Goal: Task Accomplishment & Management: Manage account settings

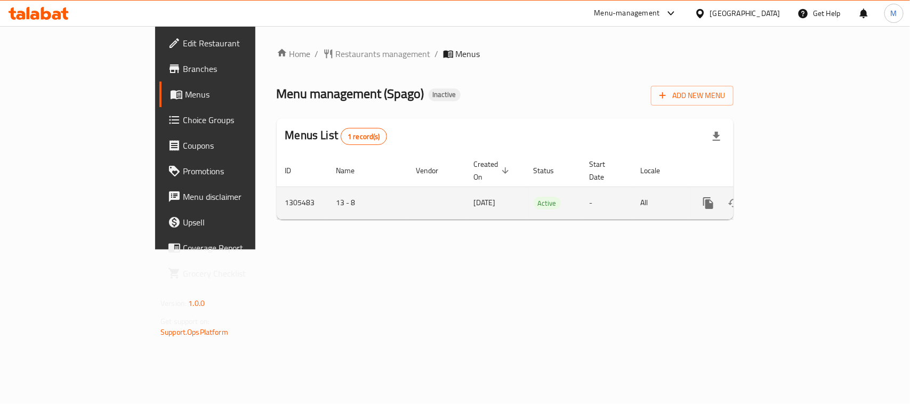
click at [792, 197] on icon "enhanced table" at bounding box center [785, 203] width 13 height 13
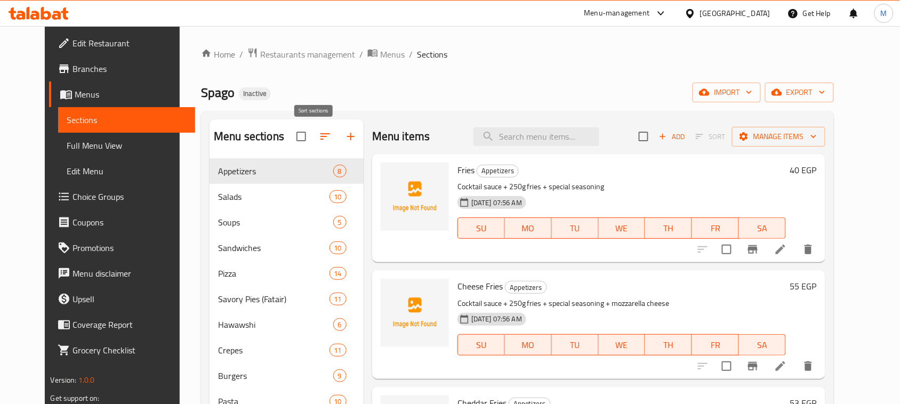
click at [319, 136] on icon "button" at bounding box center [325, 136] width 13 height 13
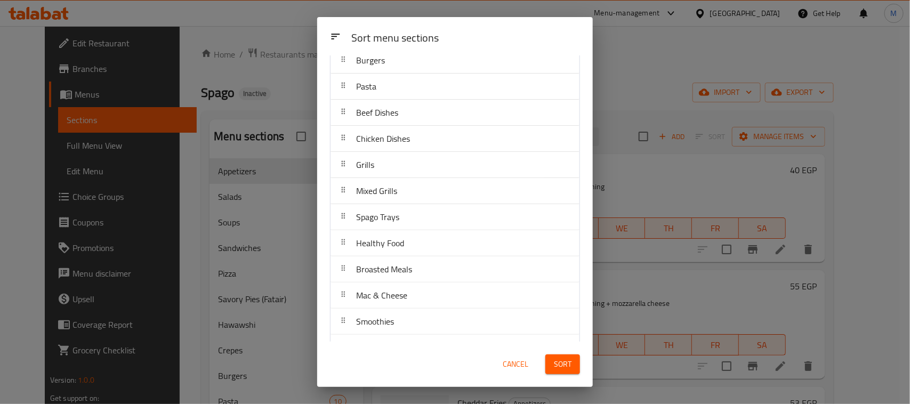
scroll to position [457, 0]
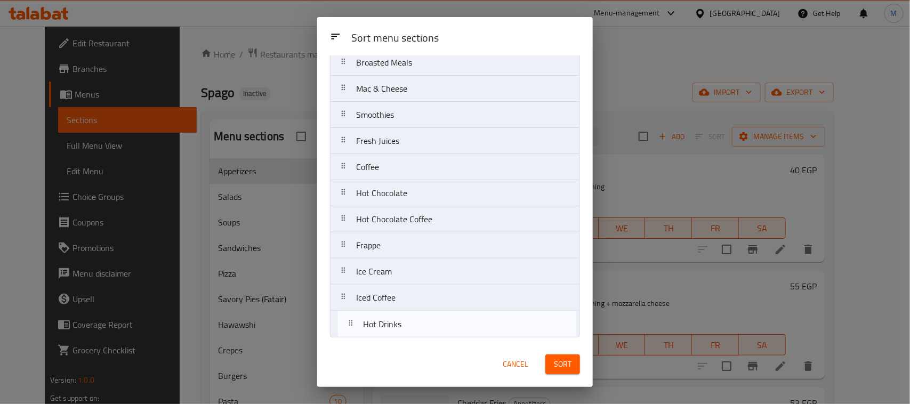
drag, startPoint x: 396, startPoint y: 201, endPoint x: 404, endPoint y: 329, distance: 128.2
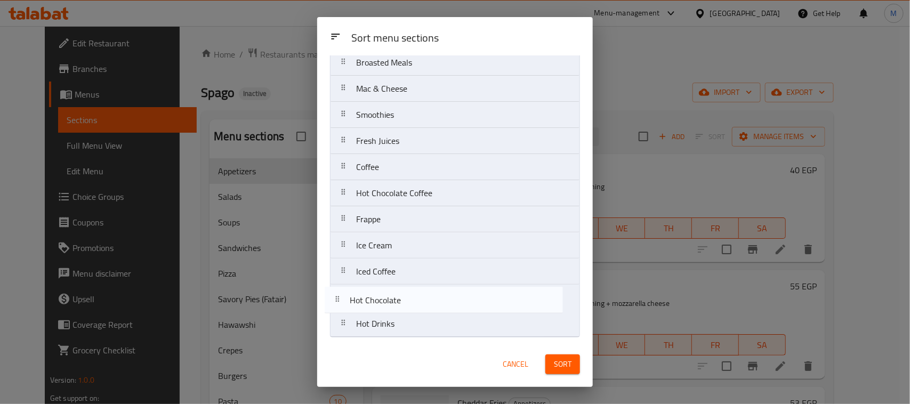
drag, startPoint x: 401, startPoint y: 190, endPoint x: 395, endPoint y: 308, distance: 118.0
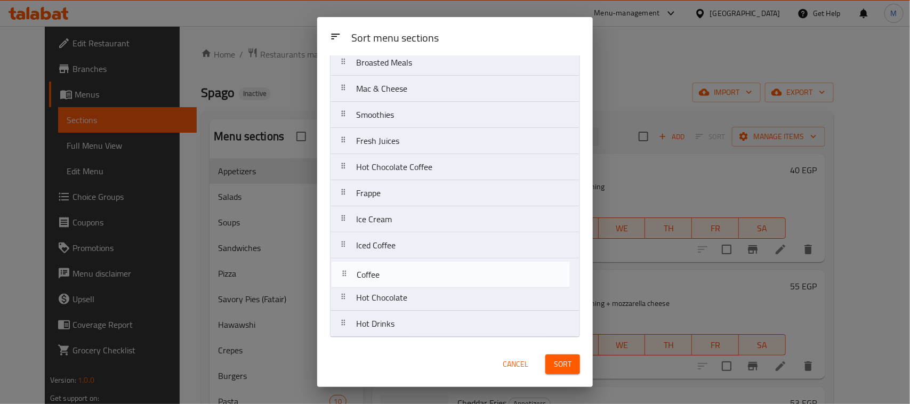
drag, startPoint x: 396, startPoint y: 175, endPoint x: 396, endPoint y: 286, distance: 110.9
drag, startPoint x: 404, startPoint y: 219, endPoint x: 402, endPoint y: 281, distance: 61.9
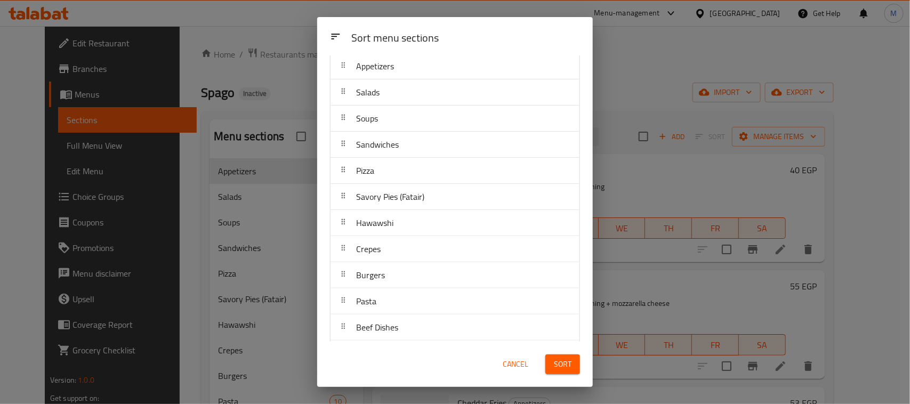
scroll to position [0, 0]
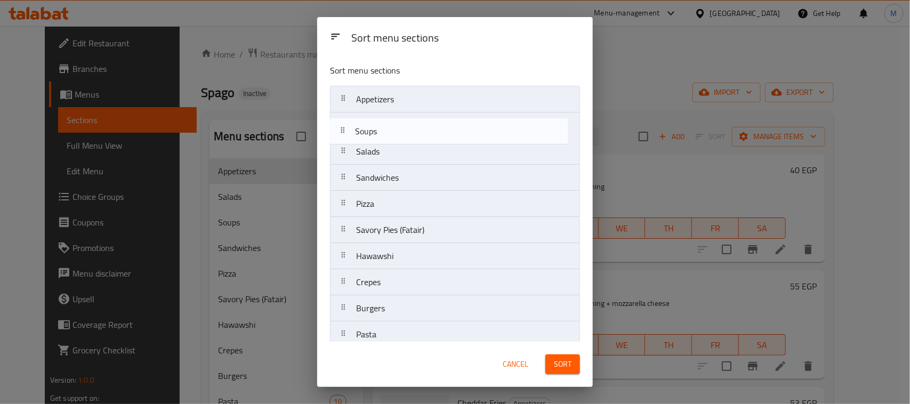
drag, startPoint x: 402, startPoint y: 154, endPoint x: 401, endPoint y: 124, distance: 29.4
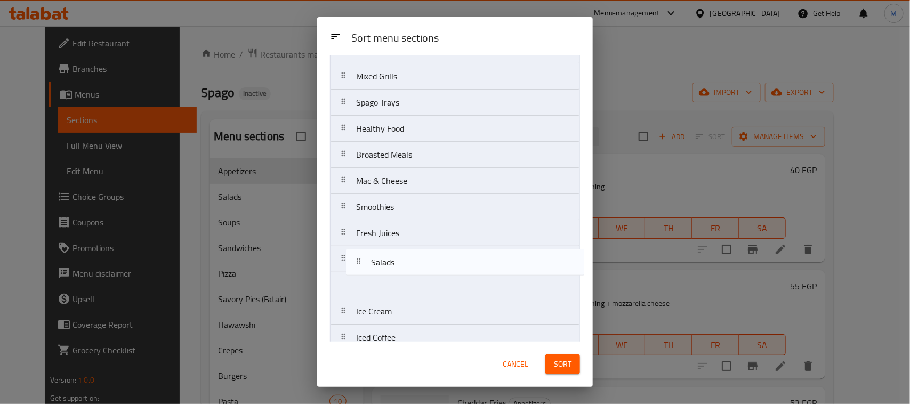
scroll to position [358, 0]
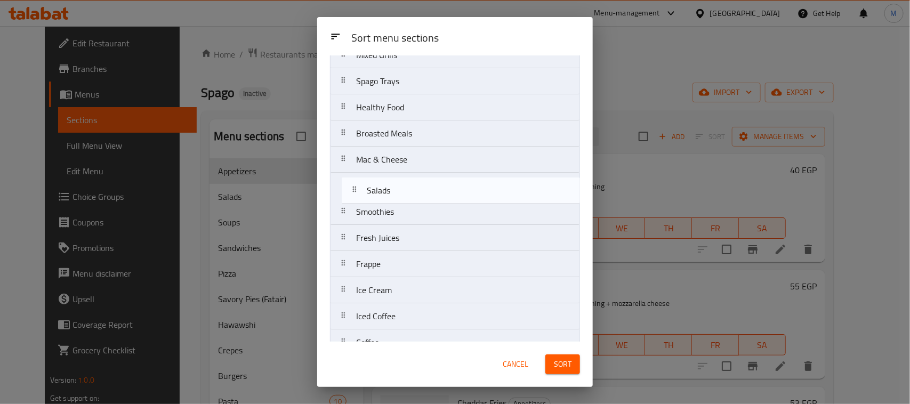
drag, startPoint x: 391, startPoint y: 164, endPoint x: 401, endPoint y: 193, distance: 30.5
click at [401, 193] on nav "Appetizers Soups Salads Sandwiches Pizza Savory Pies (Fatair) Hawawshi Crepes B…" at bounding box center [455, 81] width 250 height 707
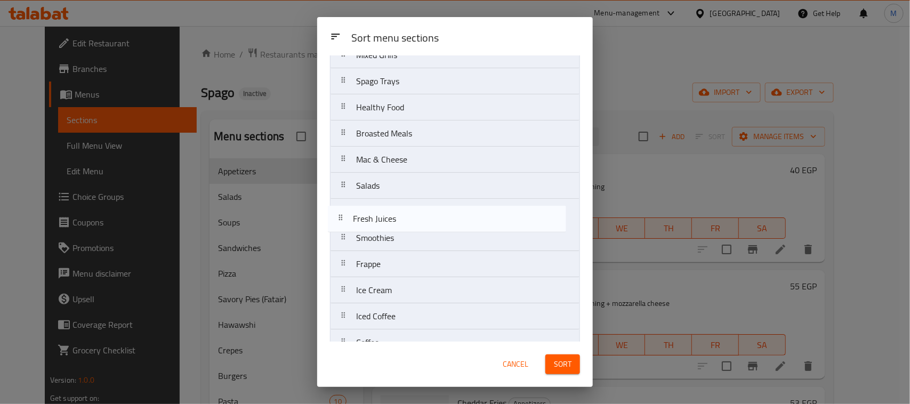
drag, startPoint x: 409, startPoint y: 245, endPoint x: 406, endPoint y: 220, distance: 25.3
click at [406, 220] on nav "Appetizers Soups Sandwiches Pizza Savory Pies (Fatair) Hawawshi Crepes Burgers …" at bounding box center [455, 81] width 250 height 707
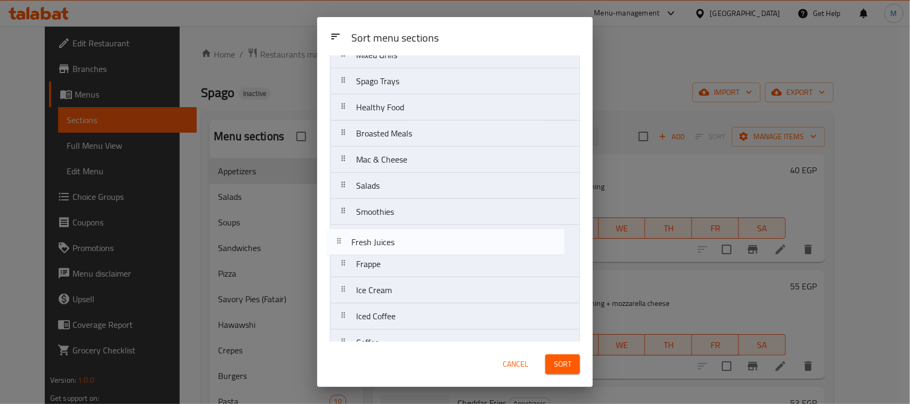
drag, startPoint x: 400, startPoint y: 214, endPoint x: 395, endPoint y: 246, distance: 31.8
click at [395, 246] on nav "Appetizers Soups Sandwiches Pizza Savory Pies (Fatair) Hawawshi Crepes Burgers …" at bounding box center [455, 81] width 250 height 707
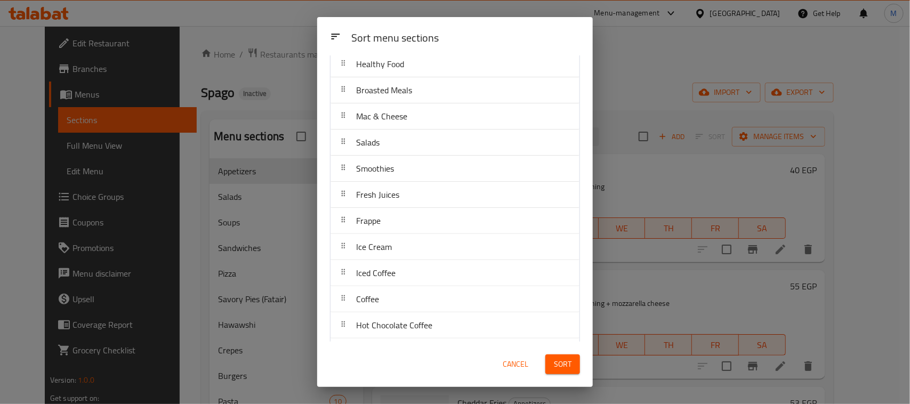
scroll to position [425, 0]
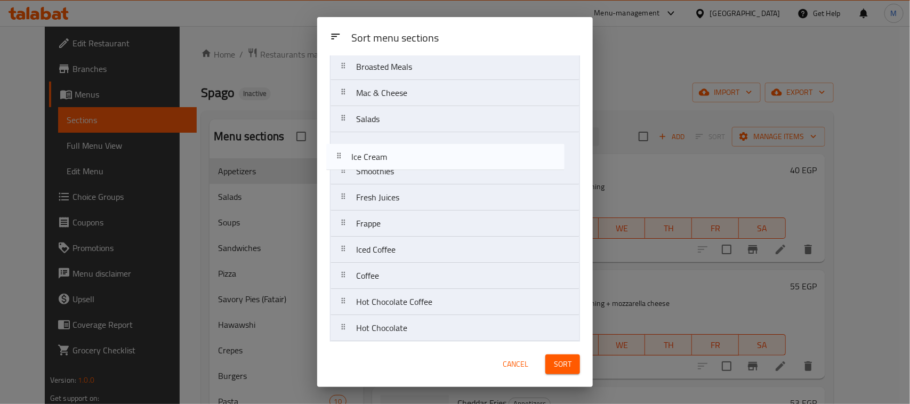
drag, startPoint x: 408, startPoint y: 229, endPoint x: 403, endPoint y: 158, distance: 71.6
click at [403, 158] on nav "Appetizers Soups Sandwiches Pizza Savory Pies (Fatair) Hawawshi Crepes Burgers …" at bounding box center [455, 14] width 250 height 707
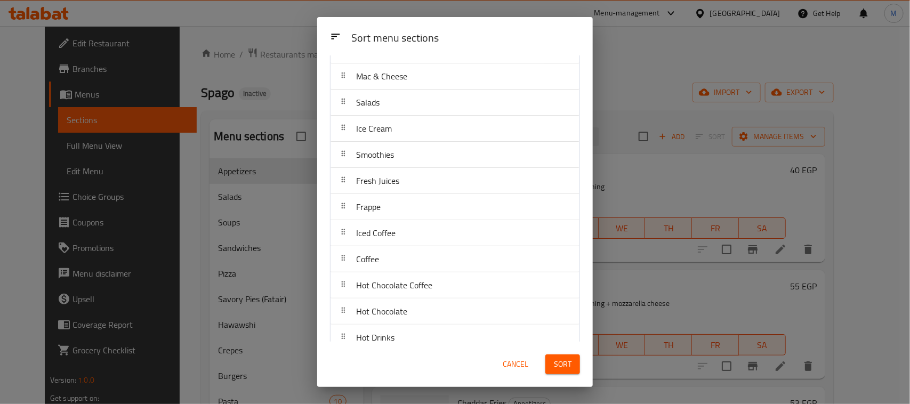
scroll to position [457, 0]
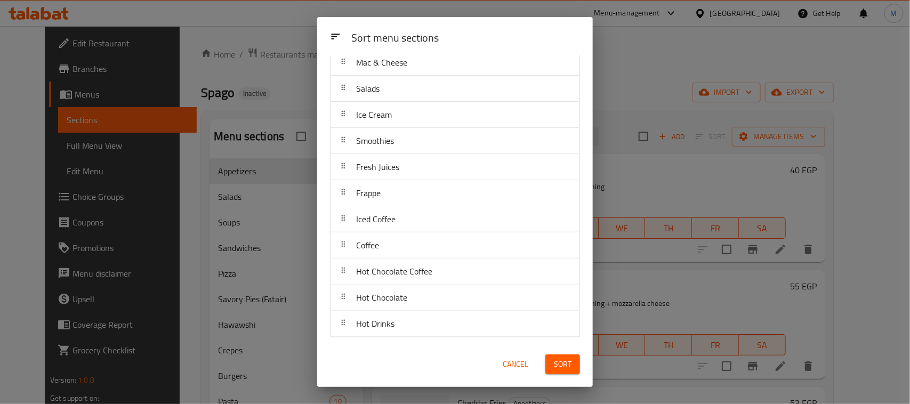
click at [572, 361] on button "Sort" at bounding box center [563, 365] width 35 height 20
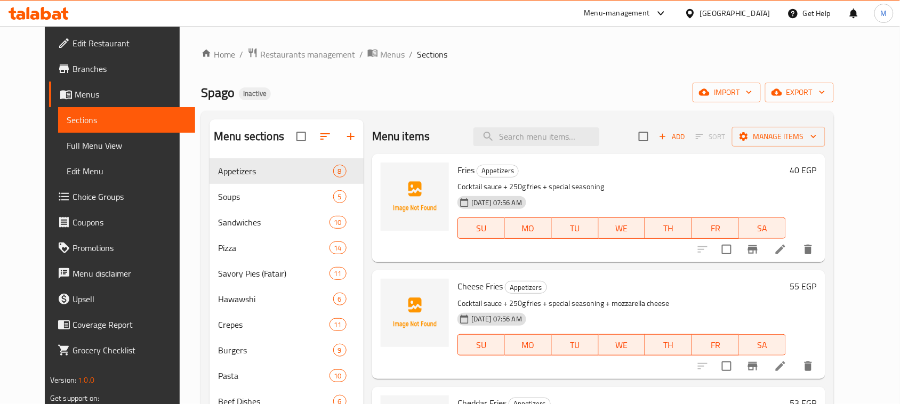
click at [753, 91] on span "import" at bounding box center [726, 92] width 51 height 13
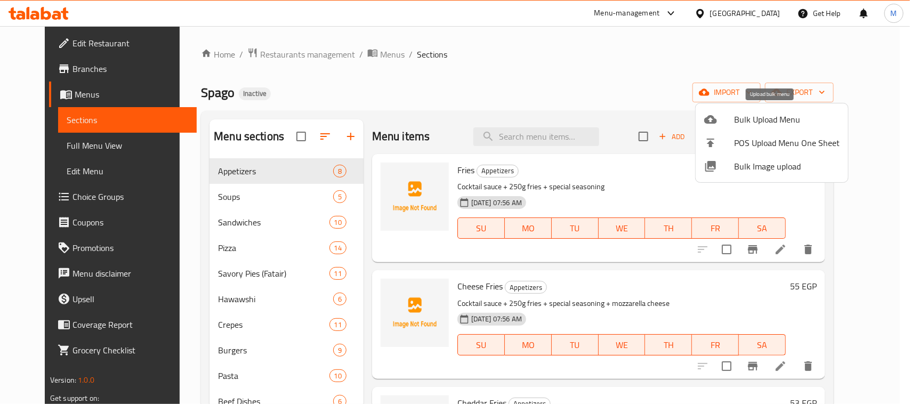
click at [747, 115] on span "Bulk Upload Menu" at bounding box center [787, 119] width 106 height 13
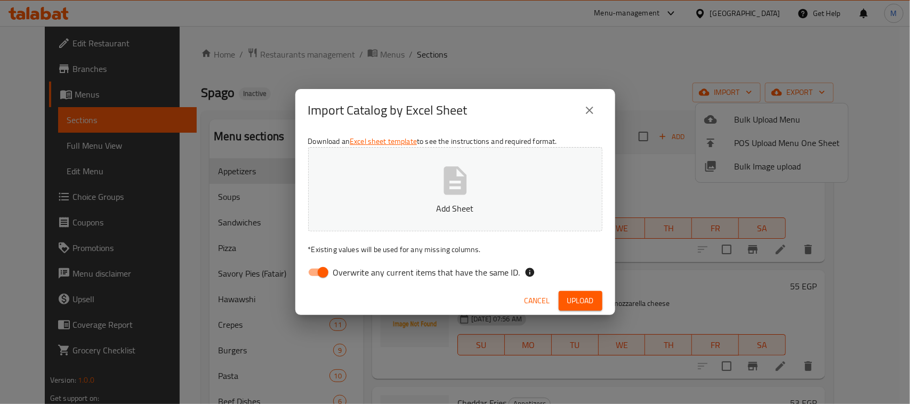
click at [314, 276] on input "Overwrite any current items that have the same ID." at bounding box center [323, 272] width 61 height 20
checkbox input "false"
click at [529, 110] on div "Import Catalog by Excel Sheet" at bounding box center [455, 111] width 294 height 26
click at [580, 298] on span "Upload" at bounding box center [580, 300] width 27 height 13
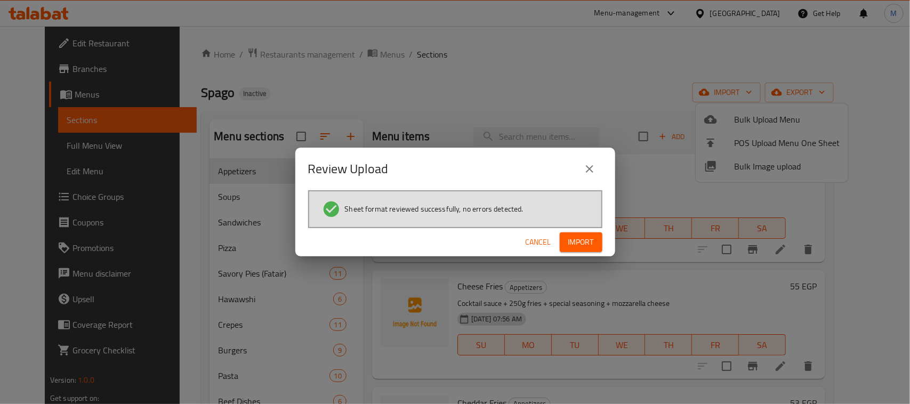
drag, startPoint x: 588, startPoint y: 243, endPoint x: 503, endPoint y: 255, distance: 85.7
click at [588, 243] on span "Import" at bounding box center [582, 242] width 26 height 13
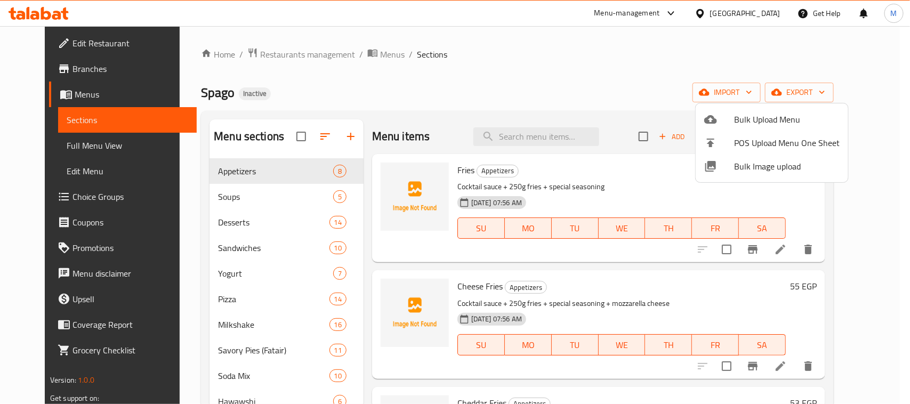
click at [520, 75] on div at bounding box center [455, 202] width 910 height 404
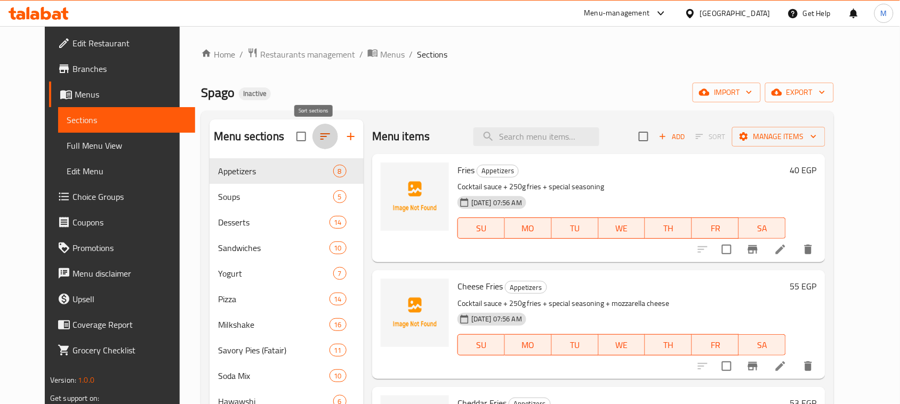
click at [313, 140] on button "button" at bounding box center [326, 137] width 26 height 26
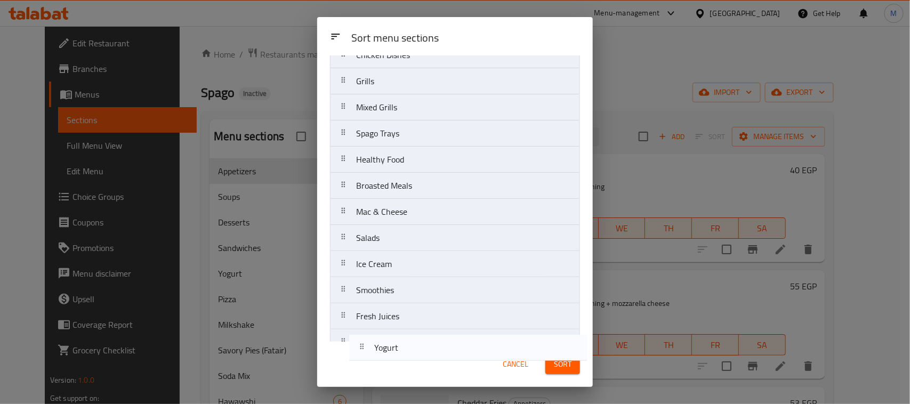
scroll to position [641, 0]
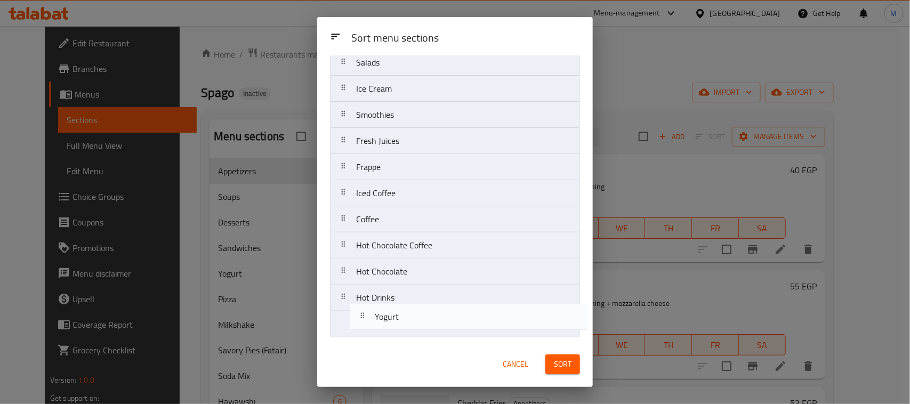
drag, startPoint x: 417, startPoint y: 206, endPoint x: 432, endPoint y: 314, distance: 108.8
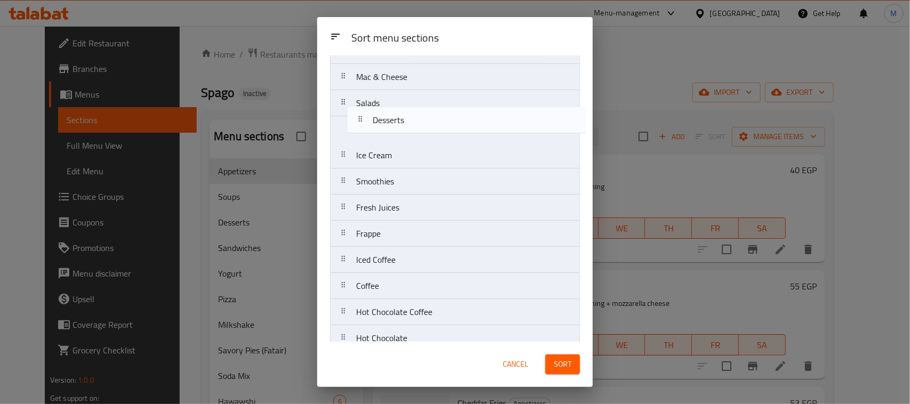
scroll to position [564, 0]
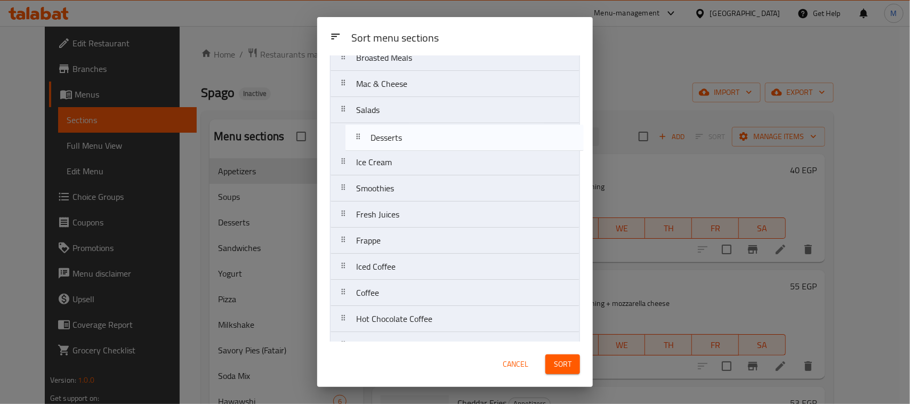
drag, startPoint x: 382, startPoint y: 156, endPoint x: 398, endPoint y: 147, distance: 18.9
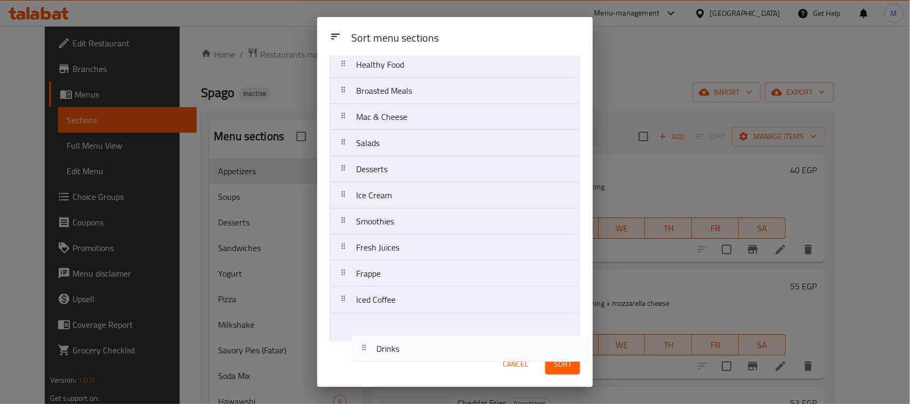
scroll to position [641, 0]
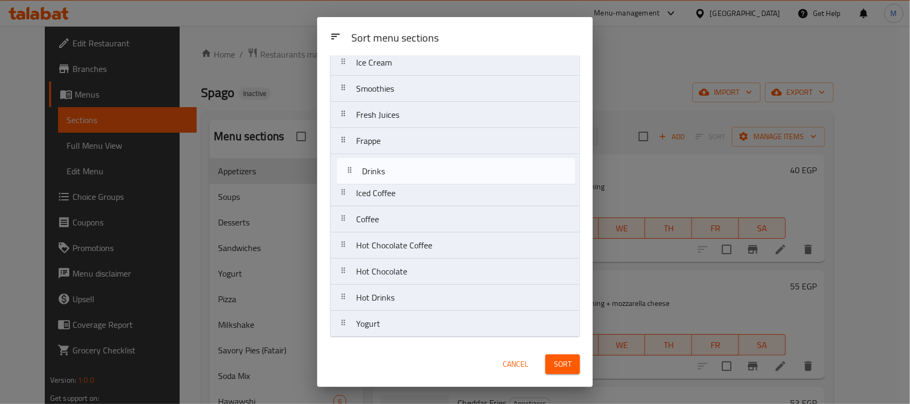
drag, startPoint x: 385, startPoint y: 186, endPoint x: 393, endPoint y: 183, distance: 8.4
drag, startPoint x: 403, startPoint y: 329, endPoint x: 398, endPoint y: 162, distance: 167.0
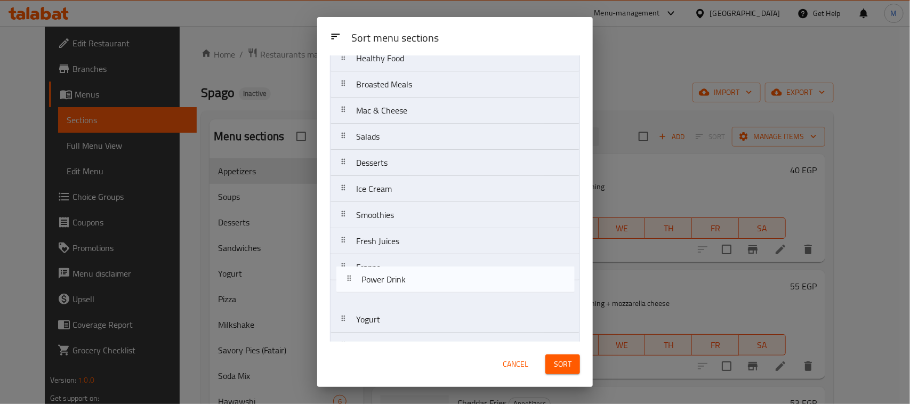
scroll to position [467, 0]
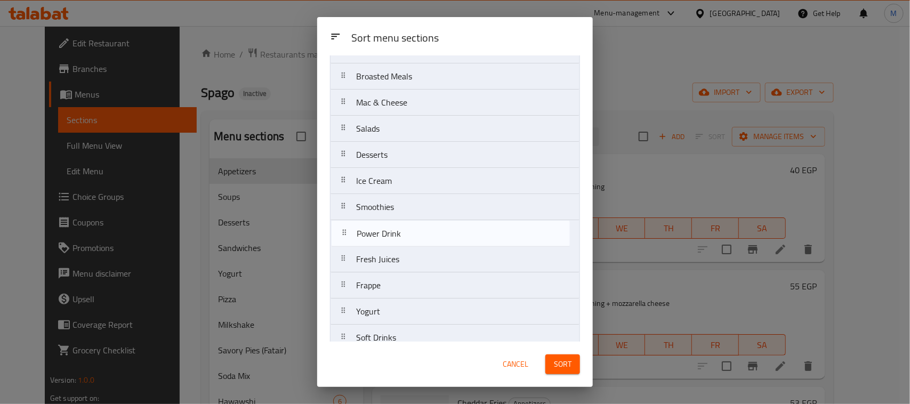
drag, startPoint x: 411, startPoint y: 222, endPoint x: 410, endPoint y: 243, distance: 21.4
click at [410, 243] on nav "Appetizers Soups Sandwiches Pizza Milkshake Savory Pies (Fatair) Soda Mix Hawaw…" at bounding box center [455, 64] width 250 height 890
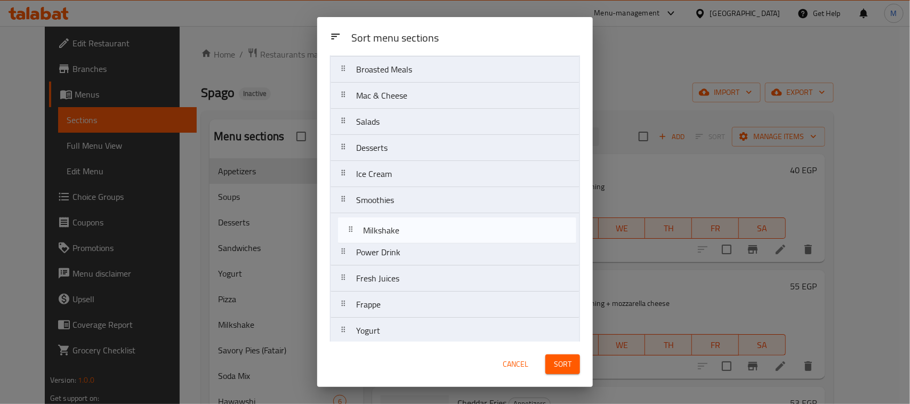
scroll to position [449, 0]
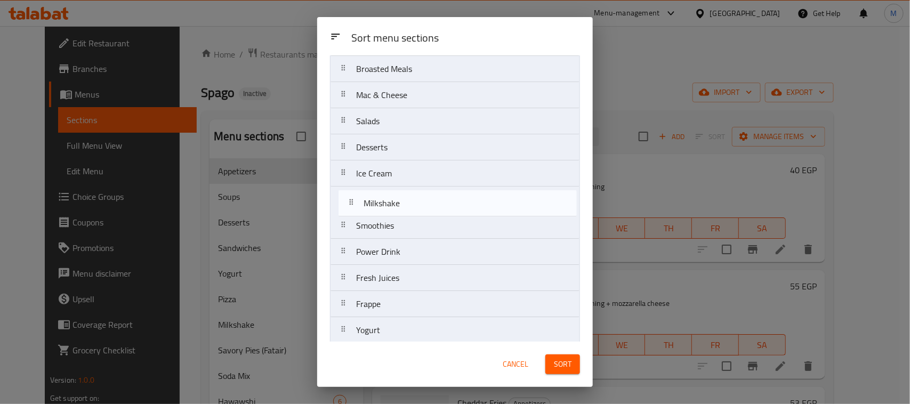
drag, startPoint x: 413, startPoint y: 206, endPoint x: 420, endPoint y: 211, distance: 8.0
click at [420, 211] on nav "Appetizers Soups Sandwiches Pizza Milkshake Savory Pies (Fatair) Soda Mix Hawaw…" at bounding box center [455, 82] width 250 height 890
drag, startPoint x: 409, startPoint y: 233, endPoint x: 411, endPoint y: 206, distance: 26.2
click at [411, 206] on nav "Appetizers Soups Sandwiches Pizza Savory Pies (Fatair) Soda Mix Hawawshi Crepes…" at bounding box center [455, 82] width 250 height 890
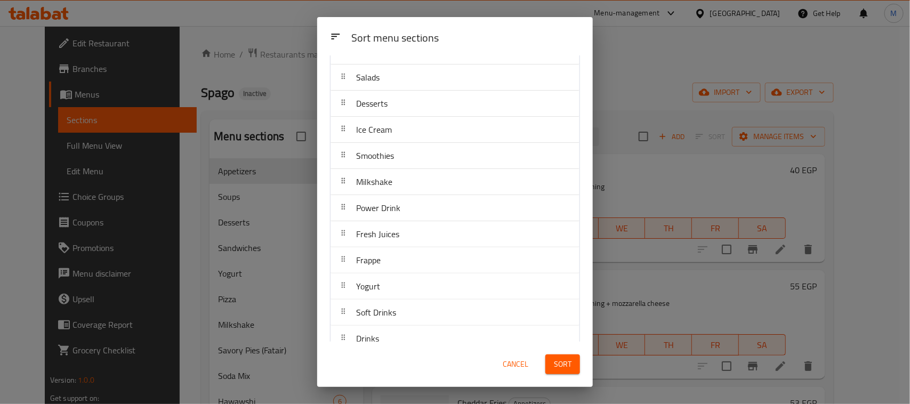
scroll to position [515, 0]
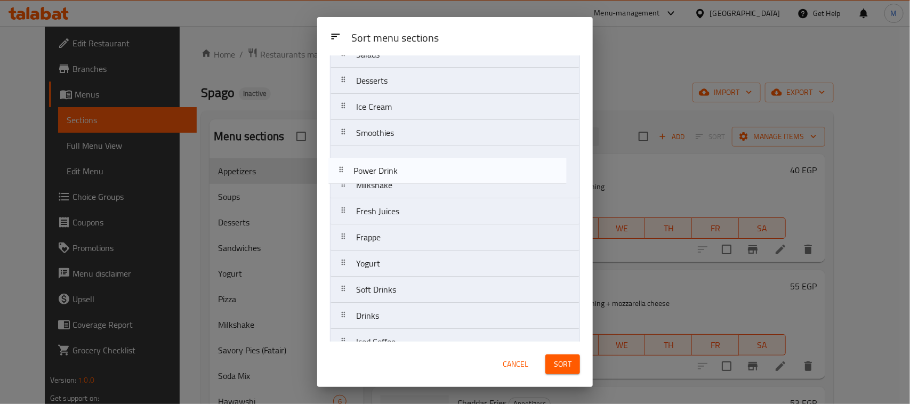
drag, startPoint x: 408, startPoint y: 189, endPoint x: 405, endPoint y: 168, distance: 21.5
click at [405, 168] on nav "Appetizers Soups Sandwiches Pizza Savory Pies (Fatair) Soda Mix Hawawshi Crepes…" at bounding box center [455, 16] width 250 height 890
drag, startPoint x: 400, startPoint y: 220, endPoint x: 396, endPoint y: 180, distance: 39.6
click at [396, 180] on nav "Appetizers Soups Sandwiches Pizza Savory Pies (Fatair) Soda Mix Hawawshi Crepes…" at bounding box center [455, 16] width 250 height 890
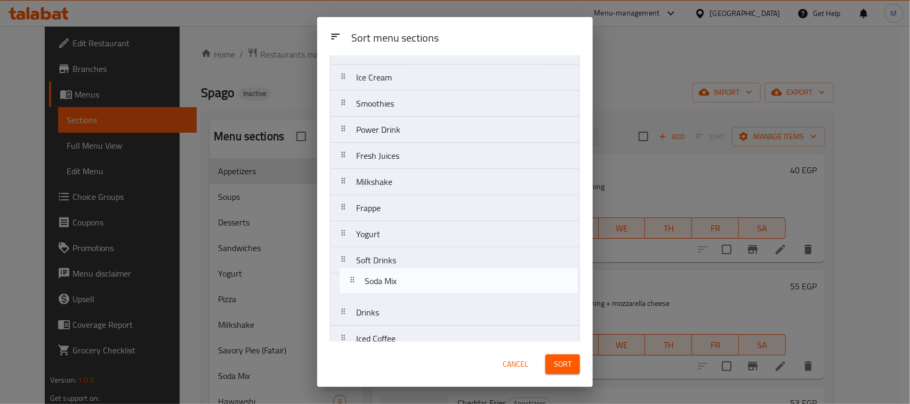
scroll to position [525, 0]
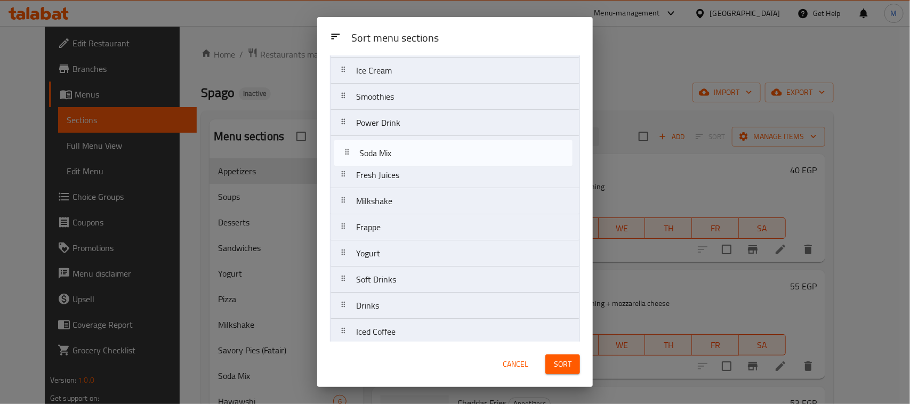
drag, startPoint x: 418, startPoint y: 235, endPoint x: 420, endPoint y: 163, distance: 71.5
click at [420, 163] on nav "Appetizers Soups Sandwiches Pizza Savory Pies (Fatair) Soda Mix Hawawshi Crepes…" at bounding box center [455, 6] width 250 height 890
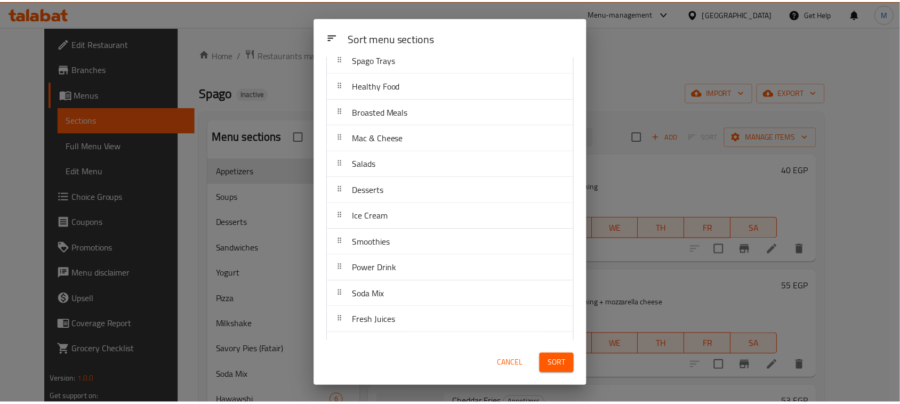
scroll to position [400, 0]
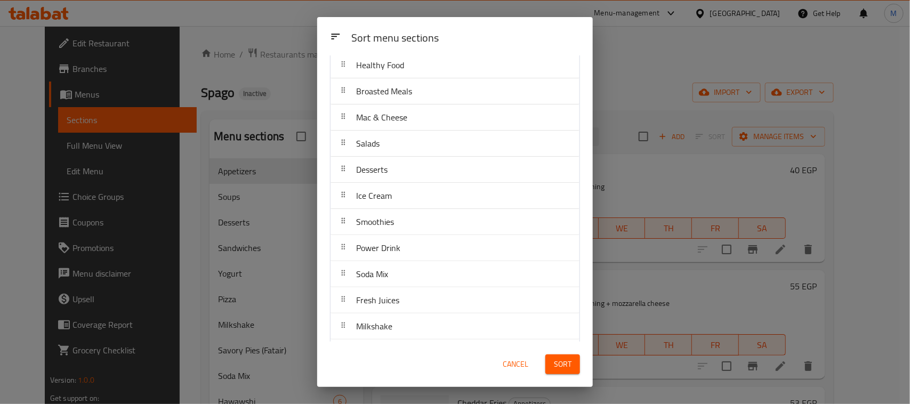
click at [567, 364] on span "Sort" at bounding box center [563, 364] width 18 height 13
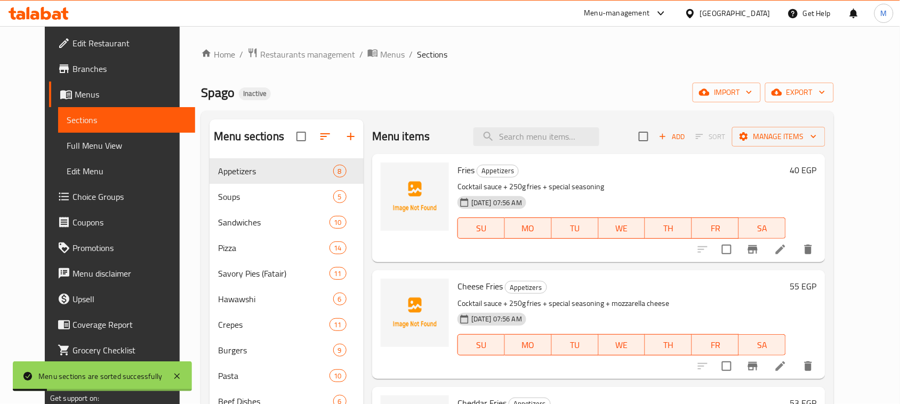
click at [99, 143] on span "Full Menu View" at bounding box center [127, 145] width 120 height 13
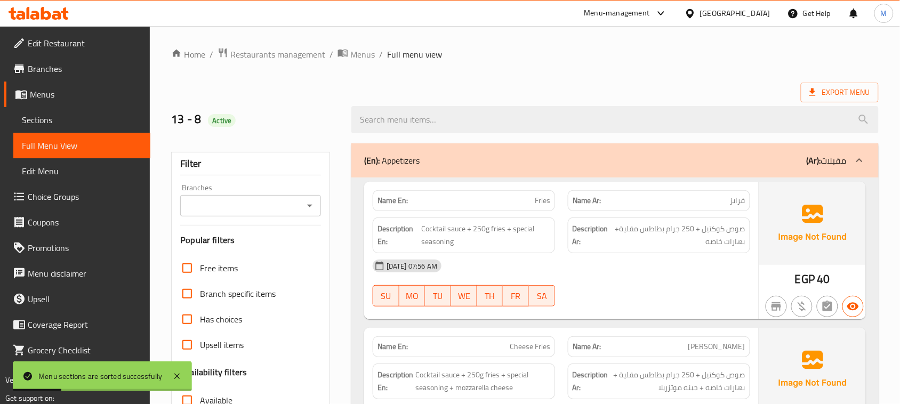
checkbox input "true"
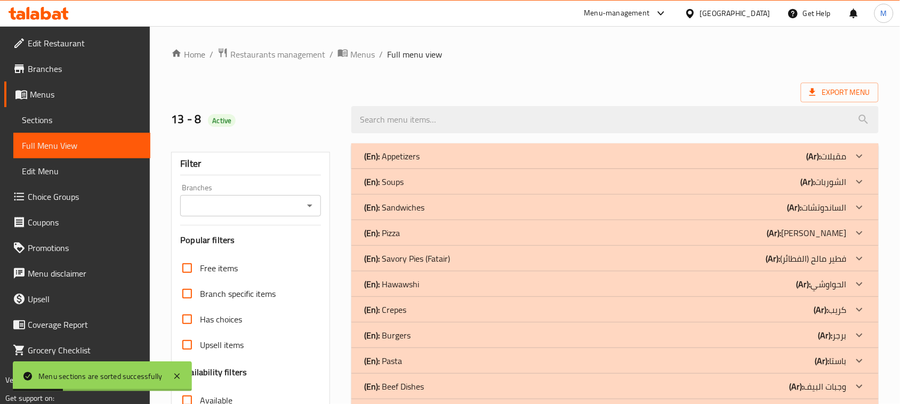
scroll to position [200, 0]
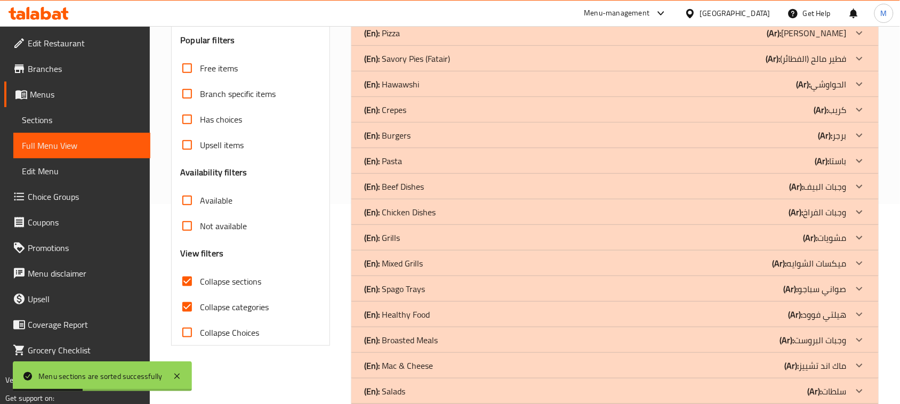
click at [188, 307] on input "Collapse categories" at bounding box center [187, 307] width 26 height 26
checkbox input "false"
click at [301, 372] on div "Filter Branches Branches Popular filters Free items Branch specific items Has c…" at bounding box center [255, 378] width 180 height 883
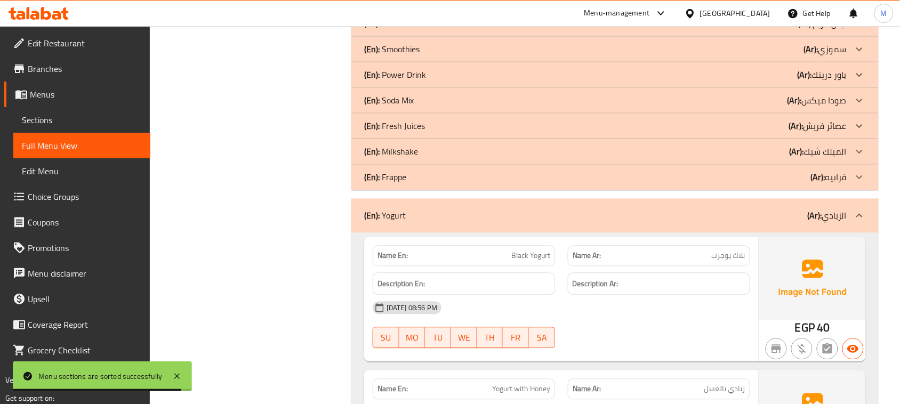
scroll to position [1608, 0]
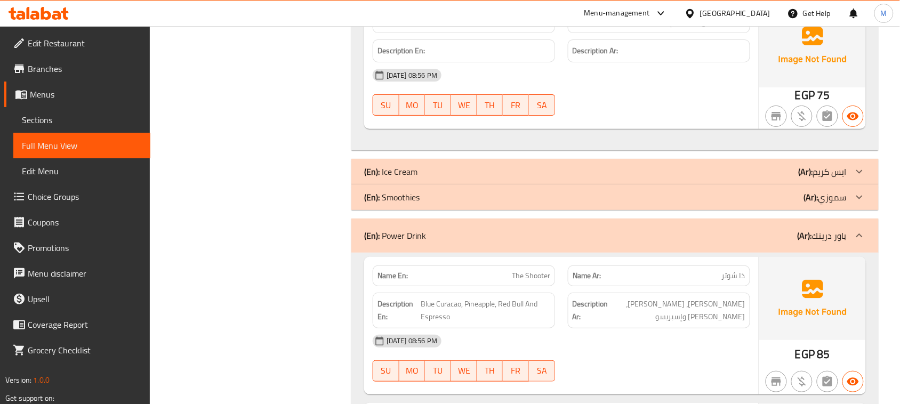
scroll to position [4371, 0]
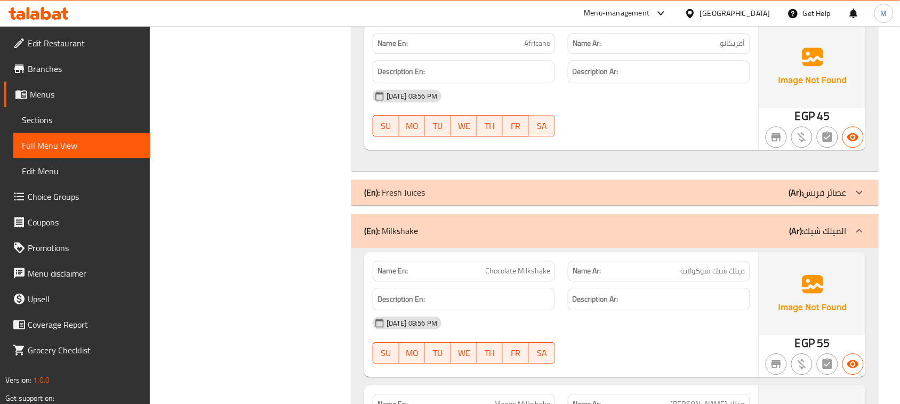
click at [237, 294] on div "Filter Branches Branches Popular filters Free items Branch specific items Has c…" at bounding box center [255, 149] width 180 height 8766
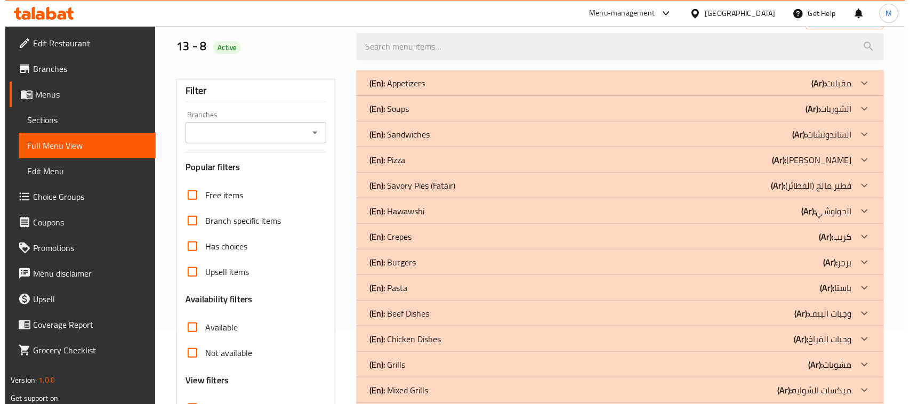
scroll to position [200, 0]
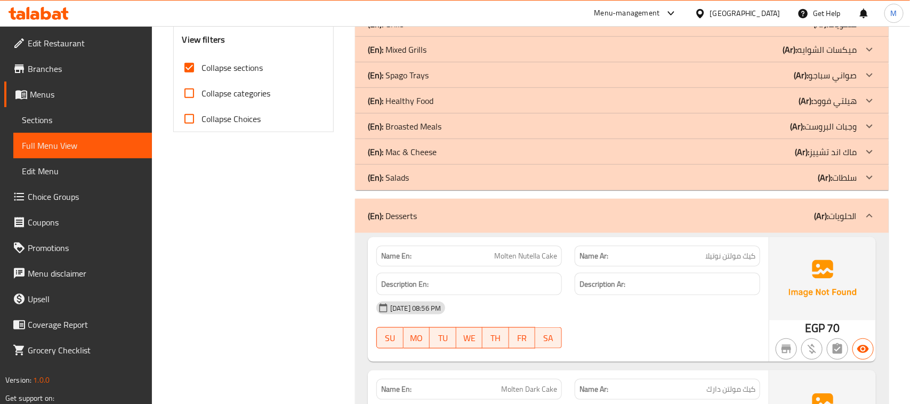
scroll to position [401, 0]
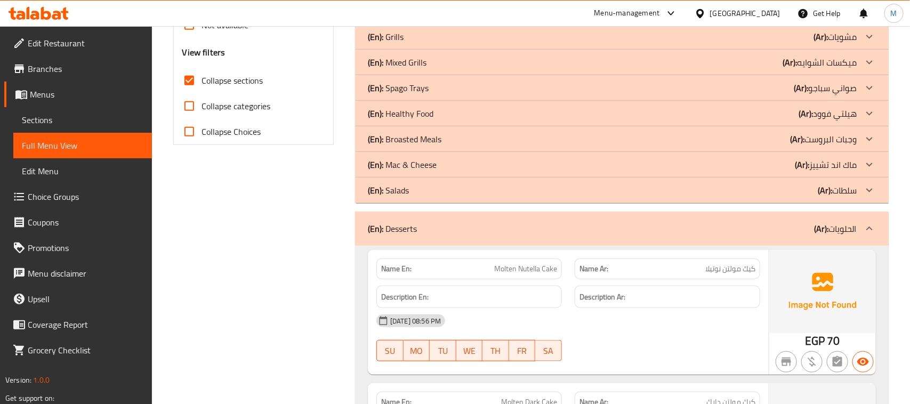
click at [56, 121] on span "Sections" at bounding box center [83, 120] width 122 height 13
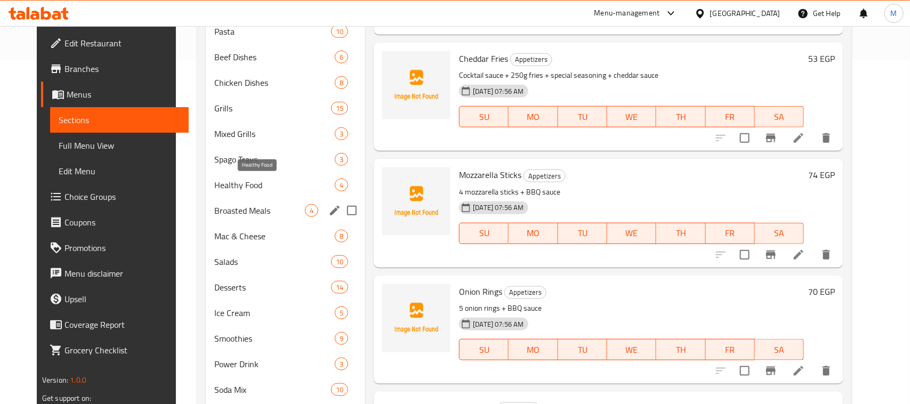
scroll to position [350, 0]
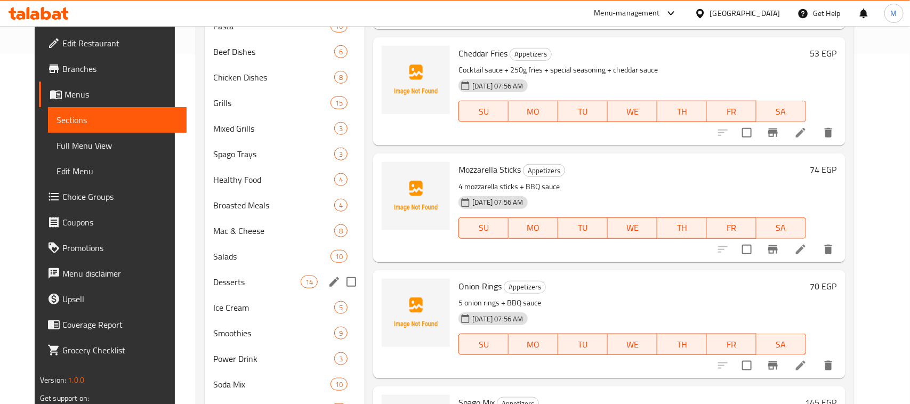
click at [228, 275] on div "Desserts 14" at bounding box center [285, 282] width 160 height 26
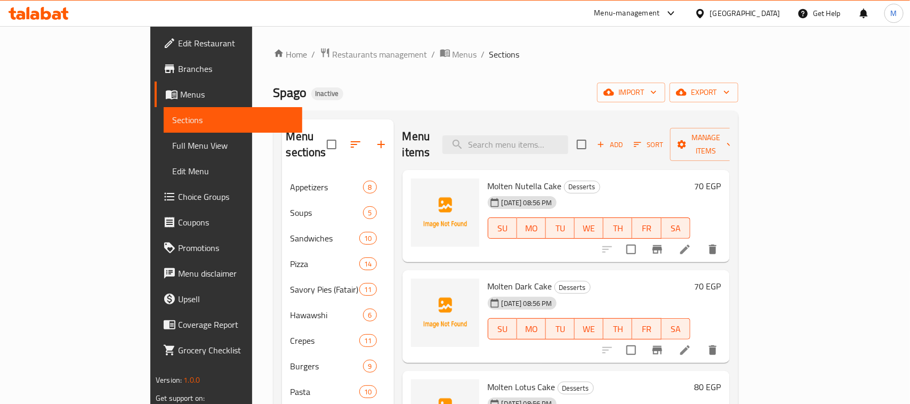
click at [692, 243] on icon at bounding box center [685, 249] width 13 height 13
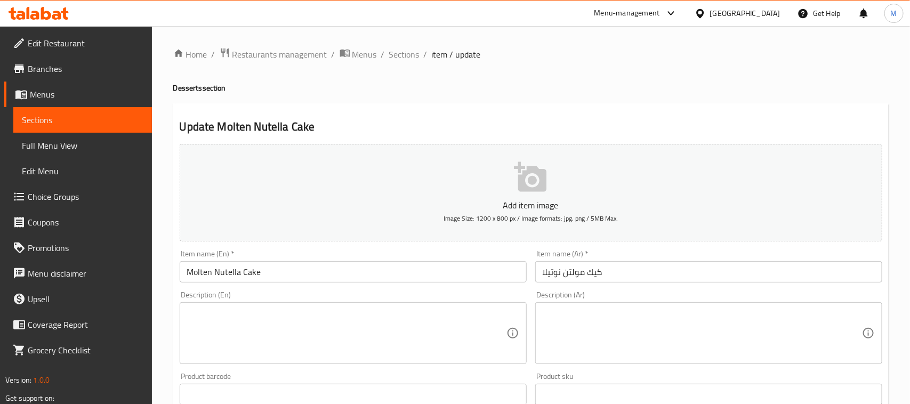
click at [595, 278] on input "كيك مولتن نوتيلا" at bounding box center [708, 271] width 347 height 21
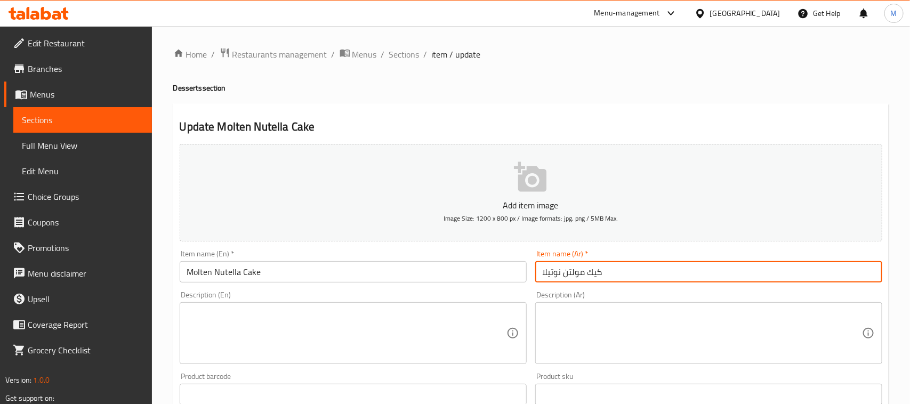
click at [595, 278] on input "كيك مولتن نوتيلا" at bounding box center [708, 271] width 347 height 21
click at [561, 269] on input "مولتن نوتيلا" at bounding box center [708, 271] width 347 height 21
paste input "يك"
type input "مولتن كيك نوتيلا"
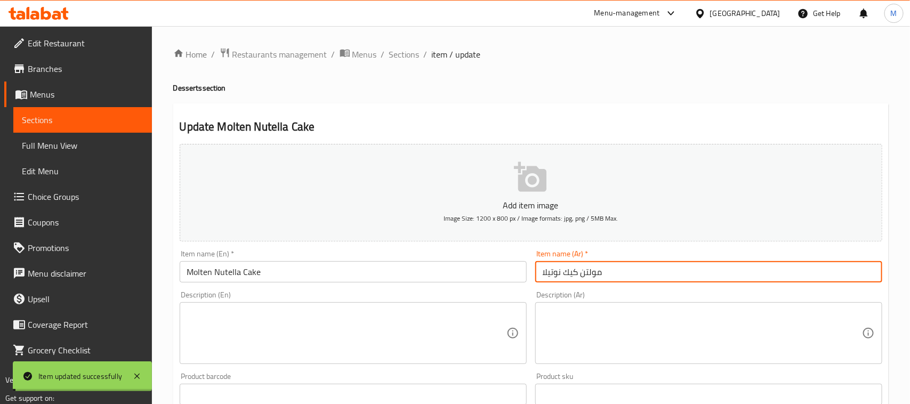
click at [402, 54] on span "Sections" at bounding box center [404, 54] width 30 height 13
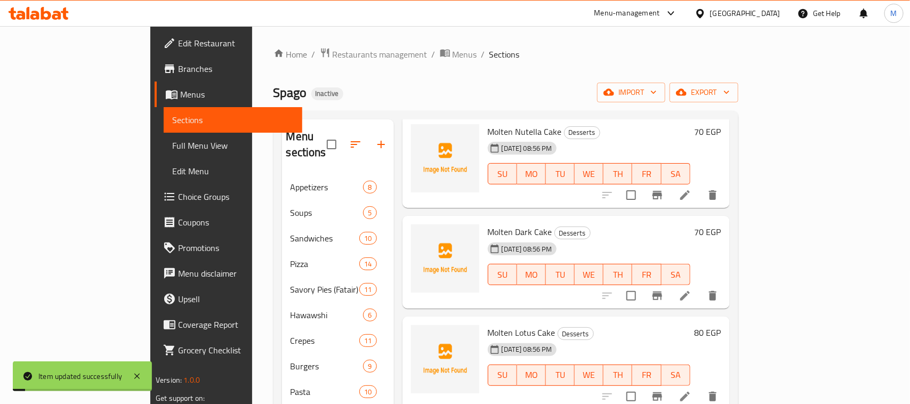
scroll to position [67, 0]
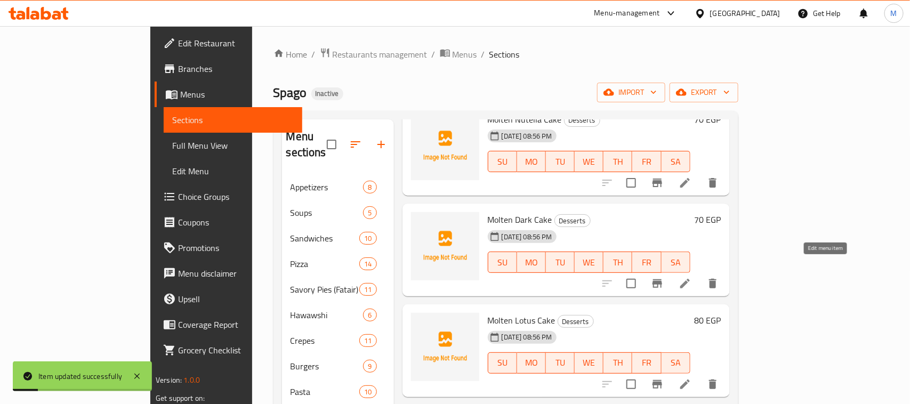
click at [692, 277] on icon at bounding box center [685, 283] width 13 height 13
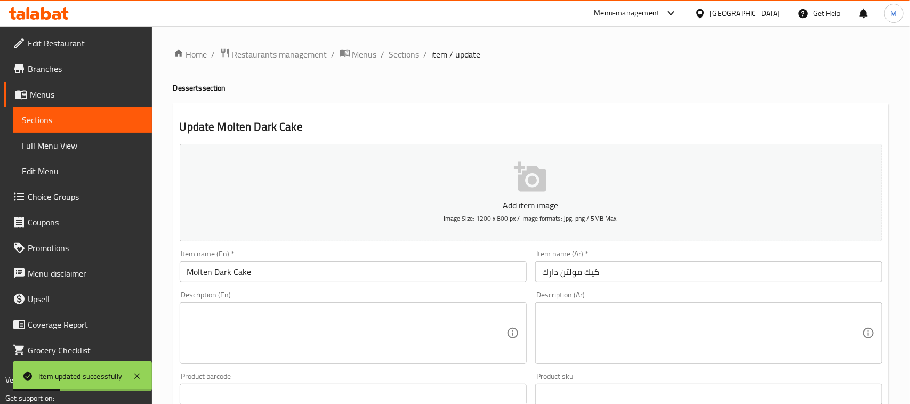
click at [577, 273] on input "كيك مولتن دارك" at bounding box center [708, 271] width 347 height 21
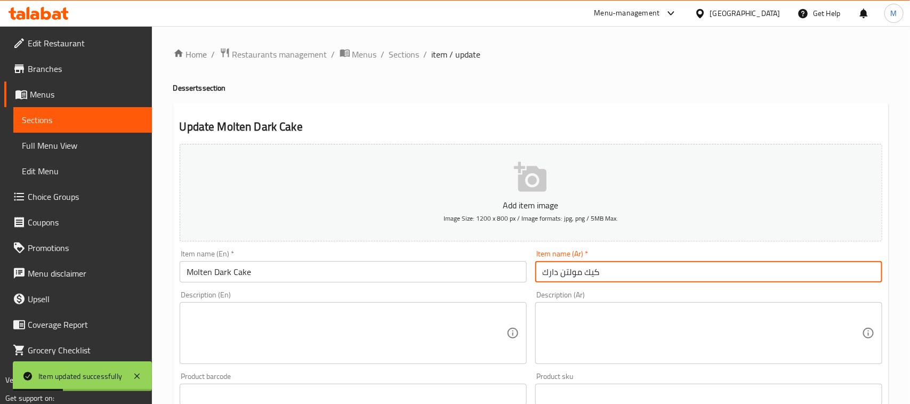
click at [577, 273] on input "كيك مولتن دارك" at bounding box center [708, 271] width 347 height 21
click at [593, 272] on input "كيك مولتن دارك" at bounding box center [708, 271] width 347 height 21
click at [560, 271] on input "مولتن دارك" at bounding box center [708, 271] width 347 height 21
paste input "كيك"
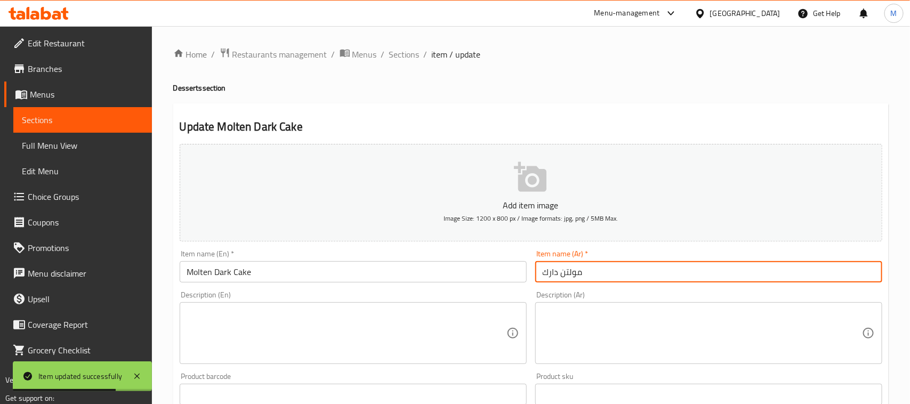
click at [561, 273] on input "مولتن دارك" at bounding box center [708, 271] width 347 height 21
click at [558, 273] on input "مولتن دارك" at bounding box center [708, 271] width 347 height 21
paste input "كيك"
type input "مولتن كيك دارك"
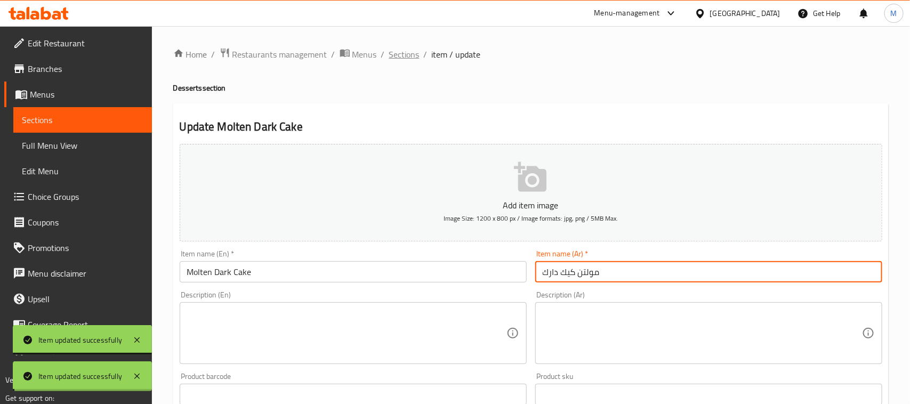
click at [408, 54] on span "Sections" at bounding box center [404, 54] width 30 height 13
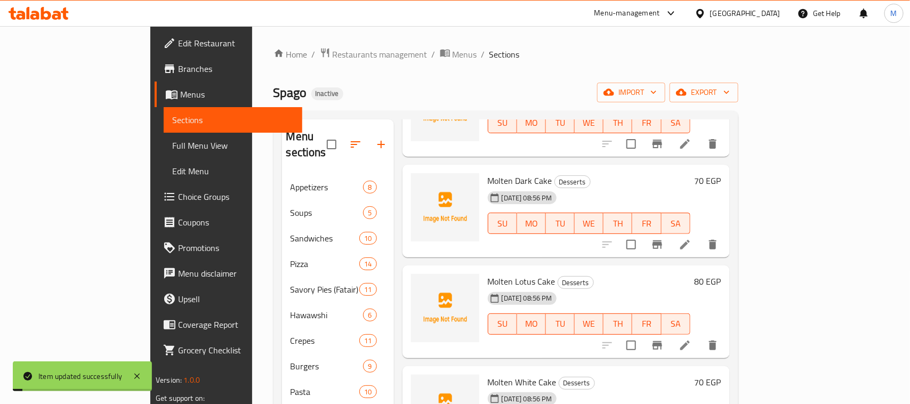
scroll to position [133, 0]
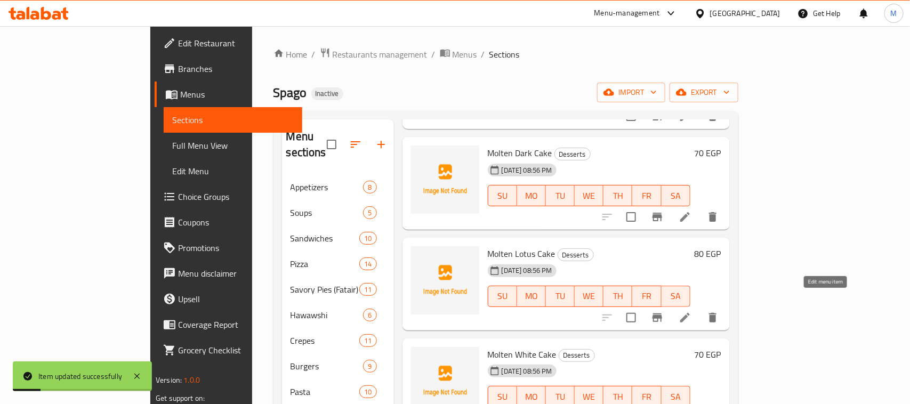
click at [692, 311] on icon at bounding box center [685, 317] width 13 height 13
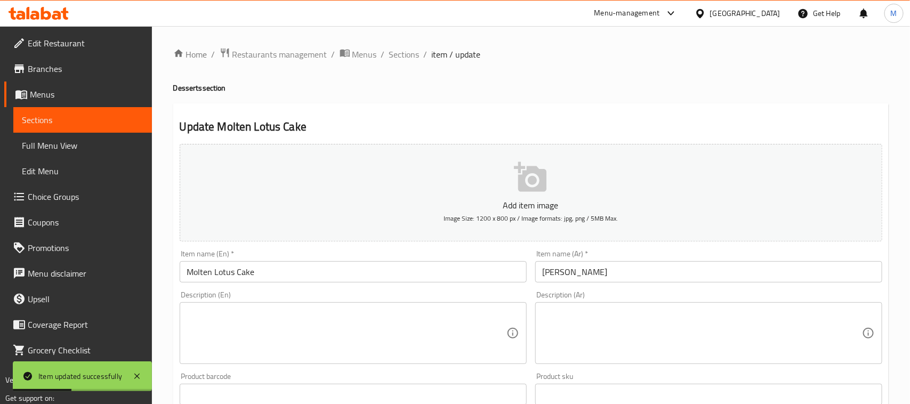
click at [602, 269] on input "[PERSON_NAME]" at bounding box center [708, 271] width 347 height 21
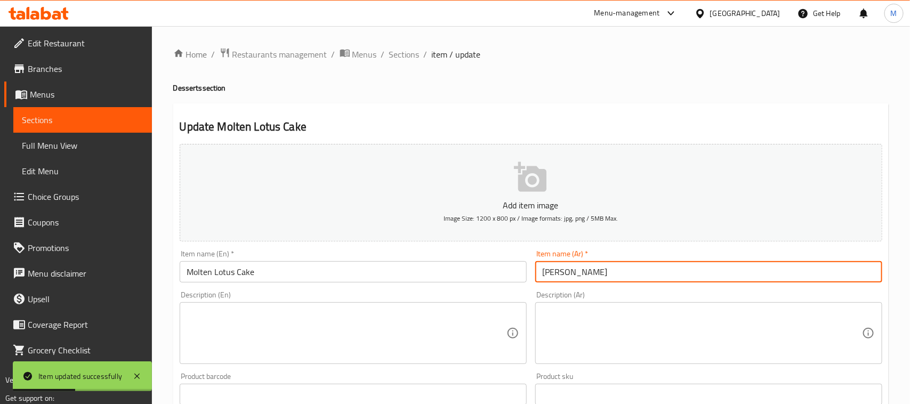
click at [602, 269] on input "[PERSON_NAME]" at bounding box center [708, 271] width 347 height 21
click at [593, 273] on input "[PERSON_NAME]" at bounding box center [708, 271] width 347 height 21
drag, startPoint x: 563, startPoint y: 270, endPoint x: 580, endPoint y: 294, distance: 29.9
click at [563, 270] on input "[PERSON_NAME]" at bounding box center [708, 271] width 347 height 21
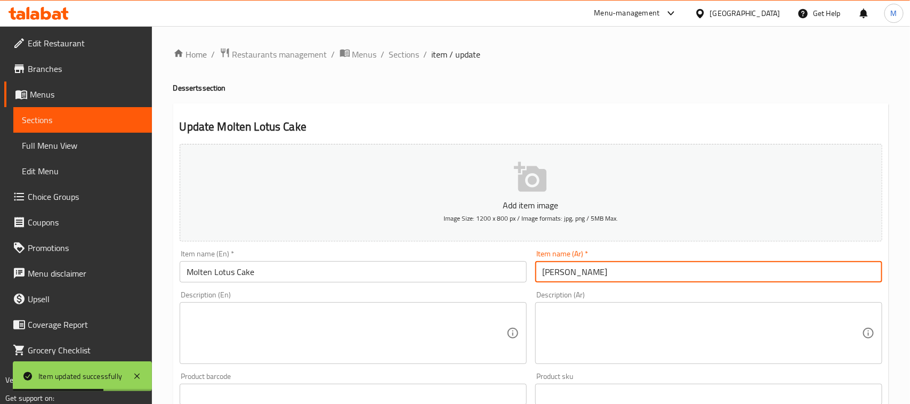
paste input "يك"
type input "مولتن [PERSON_NAME]"
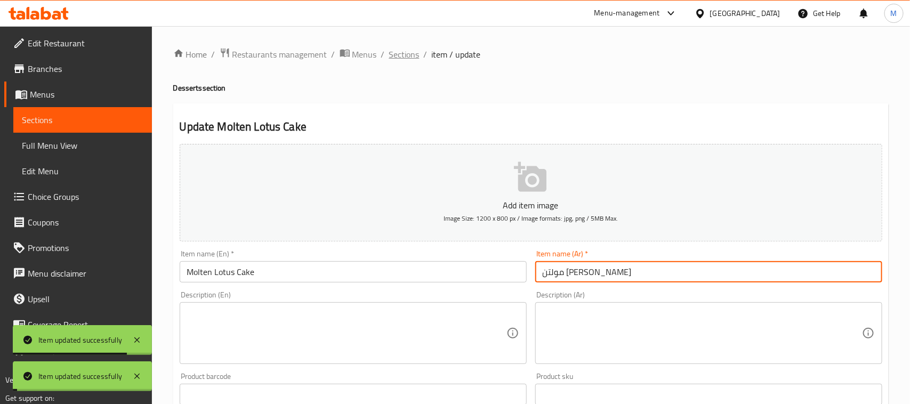
click at [409, 51] on span "Sections" at bounding box center [404, 54] width 30 height 13
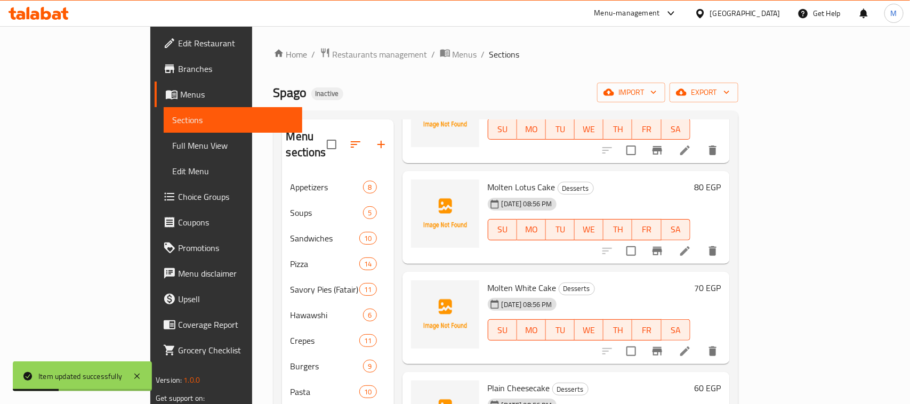
scroll to position [267, 0]
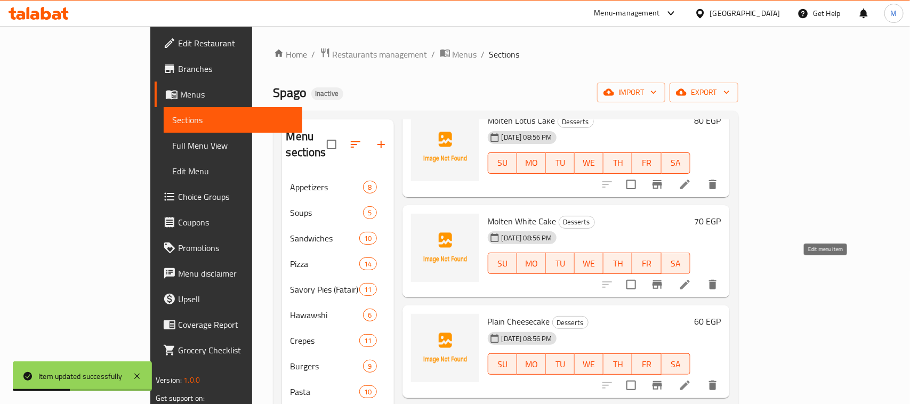
click at [690, 280] on icon at bounding box center [686, 285] width 10 height 10
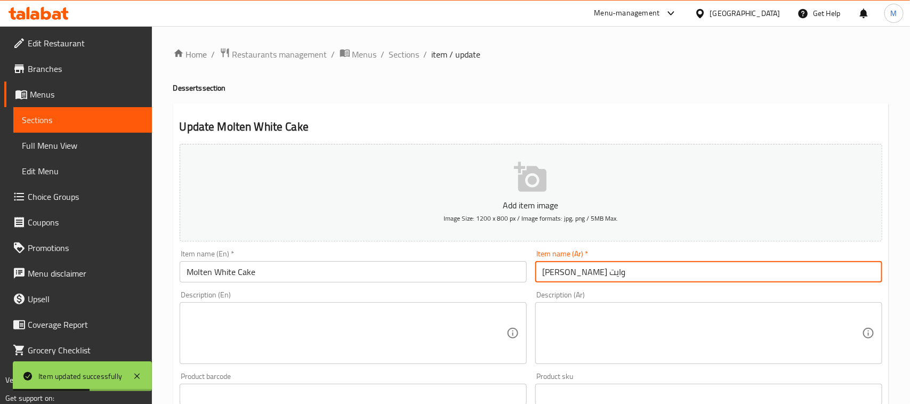
click at [595, 268] on input "[PERSON_NAME] وايت" at bounding box center [708, 271] width 347 height 21
click at [558, 268] on input "مولتن وايت" at bounding box center [708, 271] width 347 height 21
paste input "يك"
type input "مولتن كيك وايت"
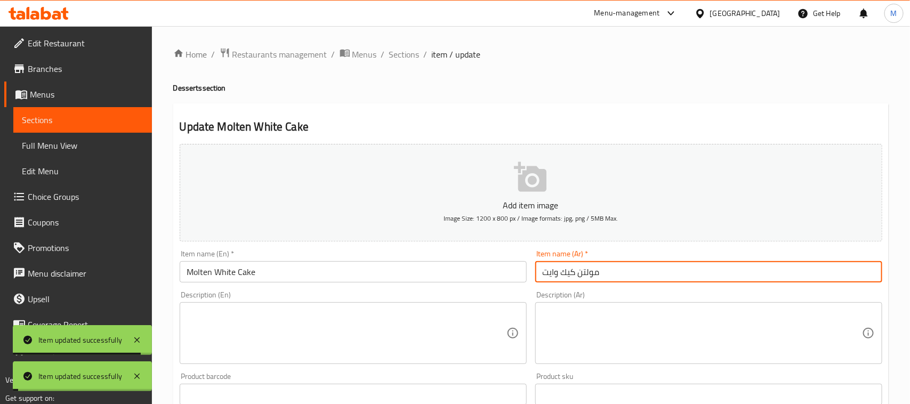
click at [83, 146] on span "Full Menu View" at bounding box center [83, 145] width 122 height 13
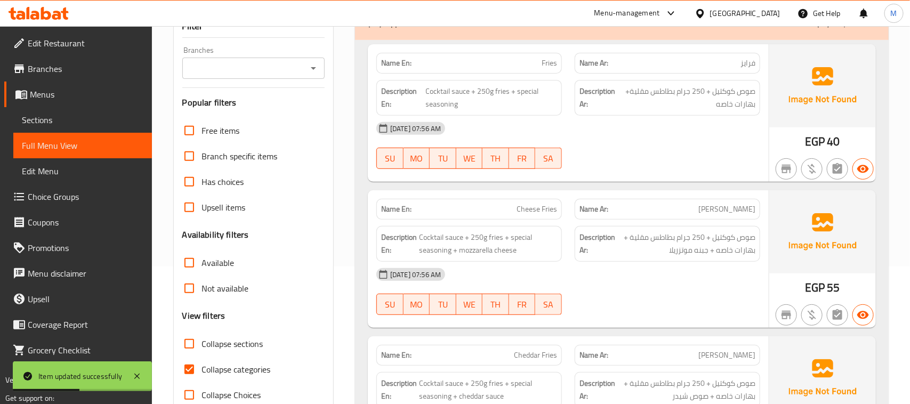
scroll to position [200, 0]
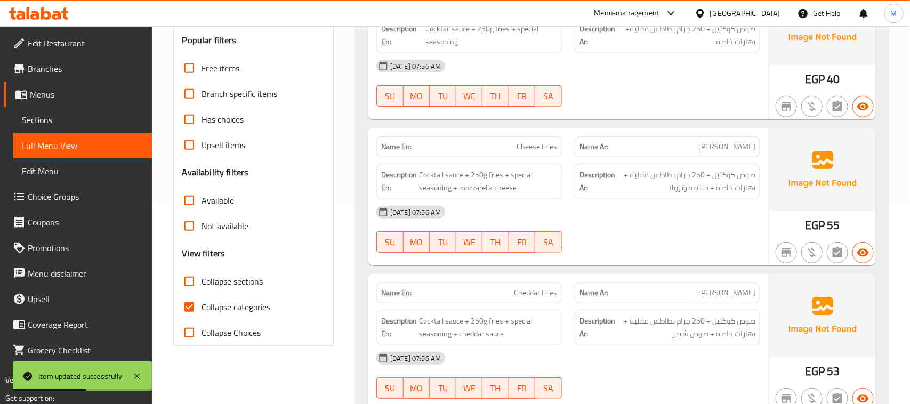
click at [190, 281] on input "Collapse sections" at bounding box center [190, 282] width 26 height 26
checkbox input "true"
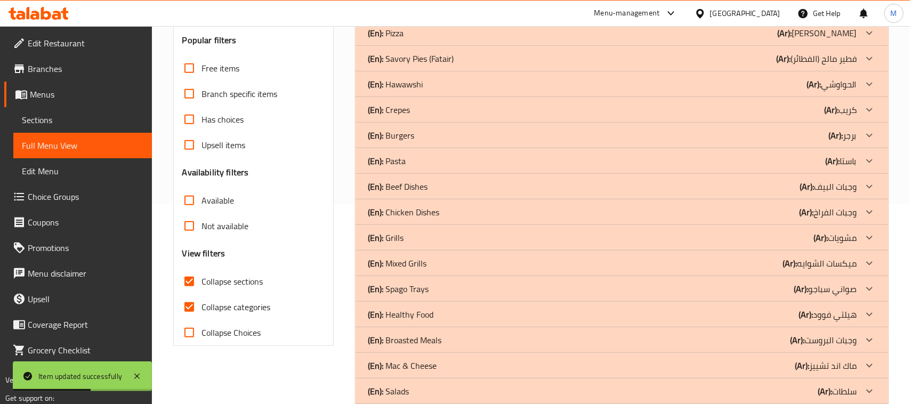
click at [190, 310] on input "Collapse categories" at bounding box center [190, 307] width 26 height 26
checkbox input "false"
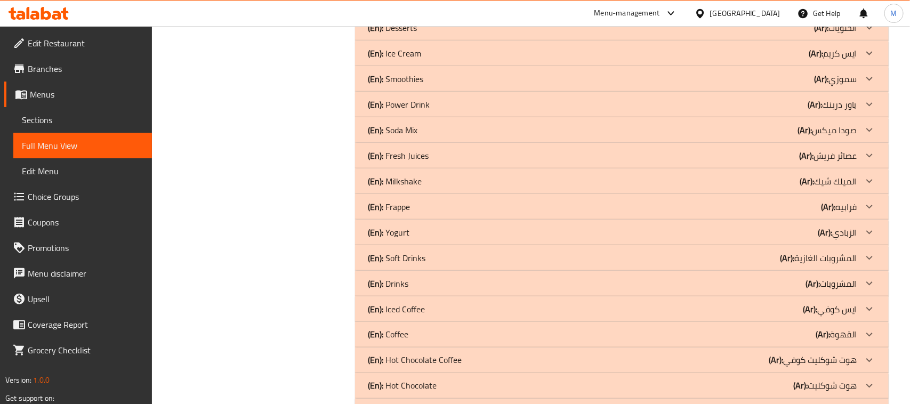
scroll to position [630, 0]
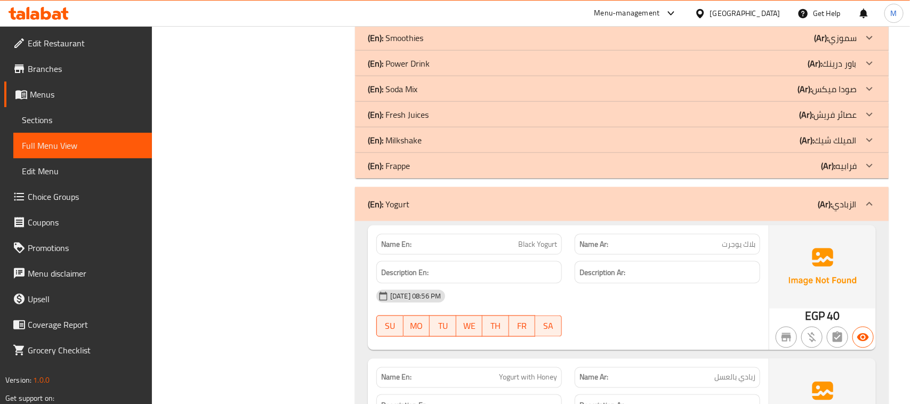
drag, startPoint x: 427, startPoint y: 140, endPoint x: 416, endPoint y: 89, distance: 51.9
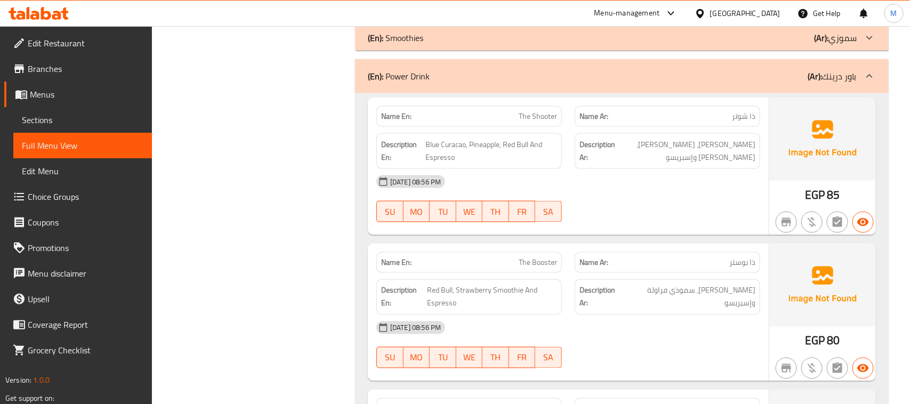
scroll to position [497, 0]
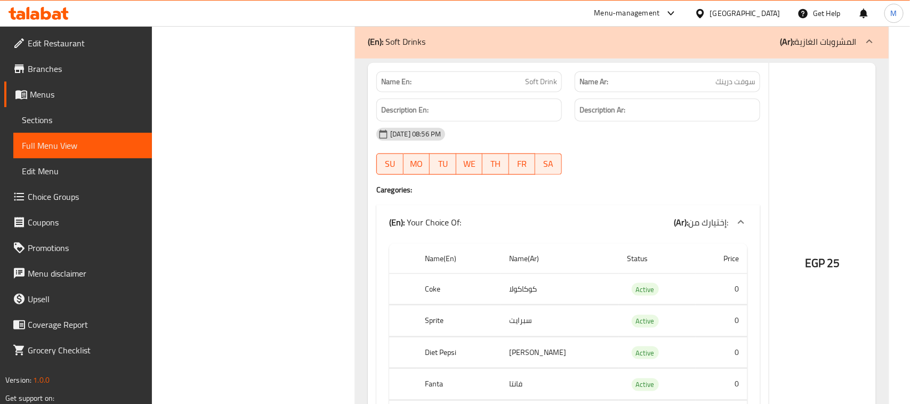
scroll to position [7862, 0]
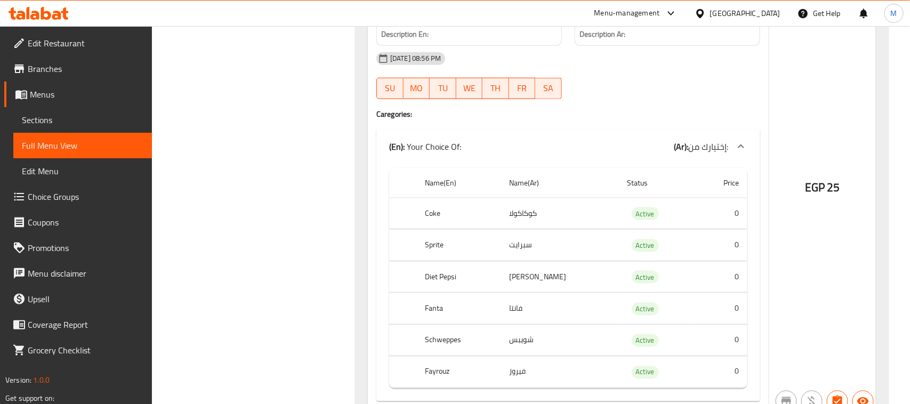
click at [100, 124] on span "Sections" at bounding box center [83, 120] width 122 height 13
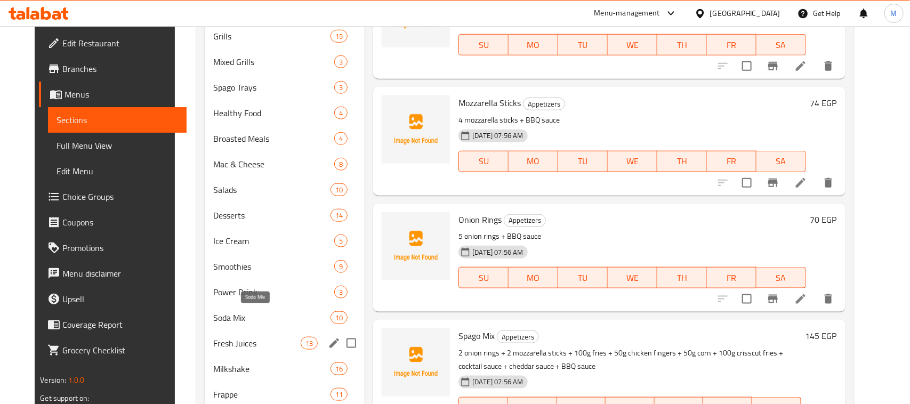
scroll to position [657, 0]
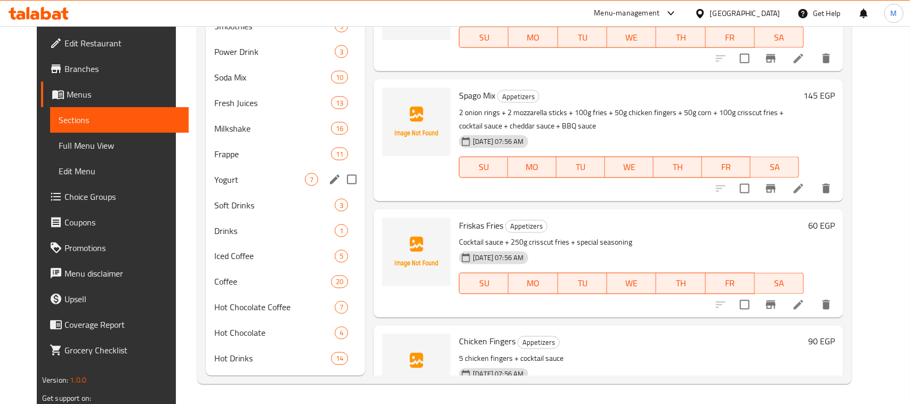
click at [214, 179] on span "Yogurt" at bounding box center [259, 179] width 91 height 13
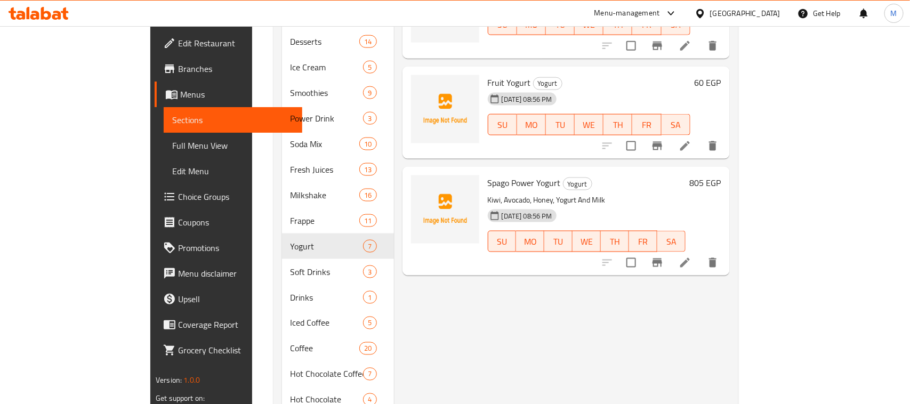
scroll to position [524, 0]
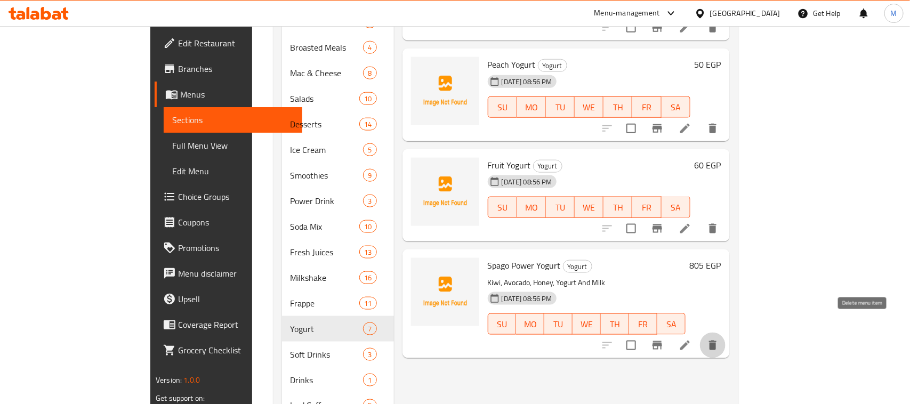
click at [719, 339] on icon "delete" at bounding box center [713, 345] width 13 height 13
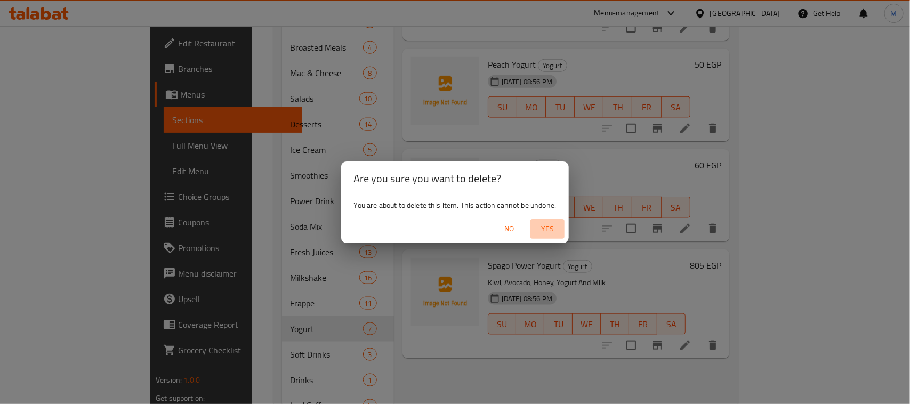
click at [545, 231] on span "Yes" at bounding box center [548, 228] width 26 height 13
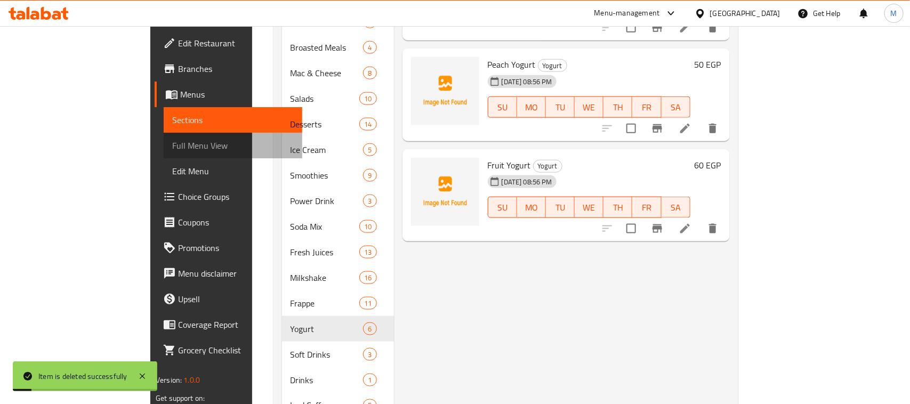
click at [172, 140] on span "Full Menu View" at bounding box center [233, 145] width 122 height 13
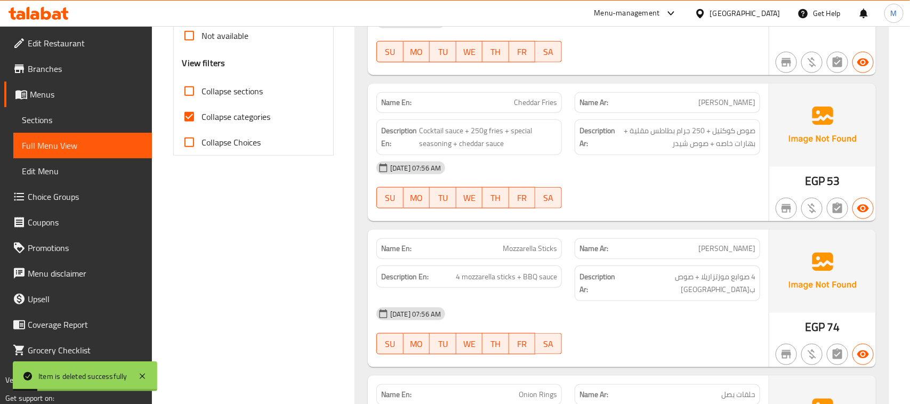
scroll to position [124, 0]
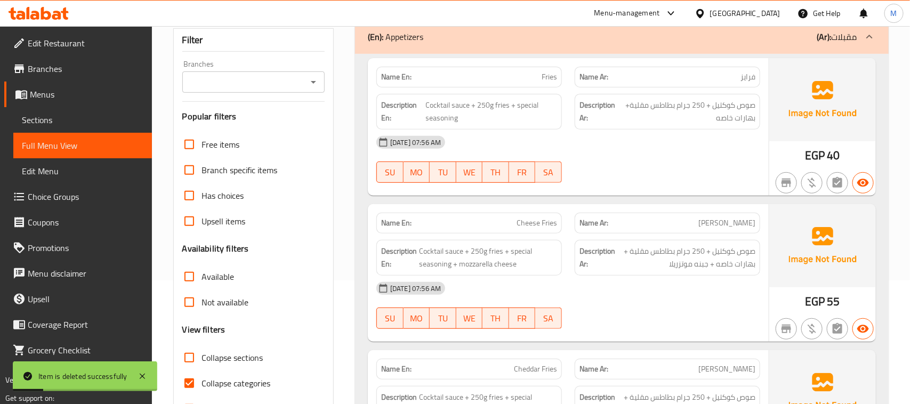
click at [187, 356] on input "Collapse sections" at bounding box center [190, 358] width 26 height 26
checkbox input "true"
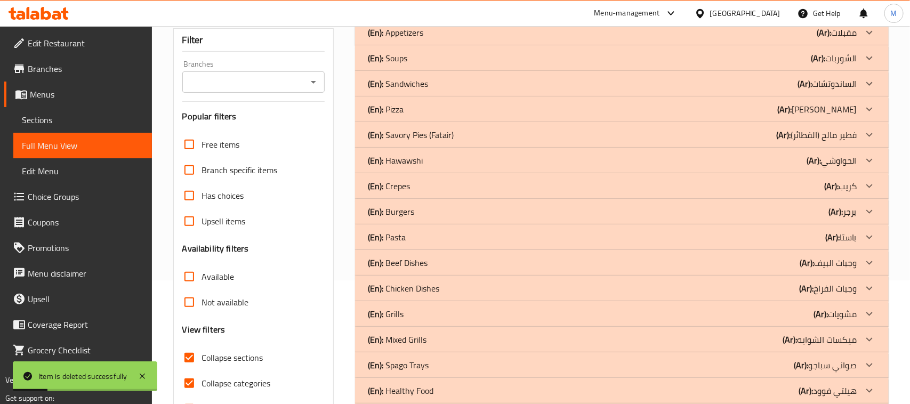
scroll to position [257, 0]
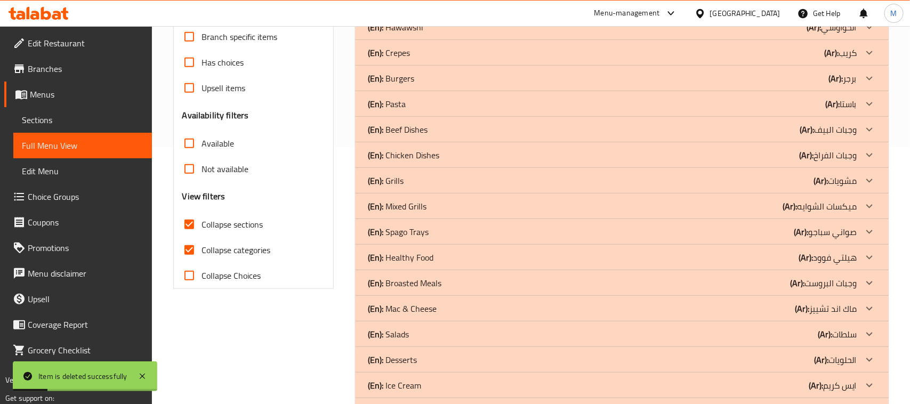
click at [189, 250] on input "Collapse categories" at bounding box center [190, 250] width 26 height 26
checkbox input "false"
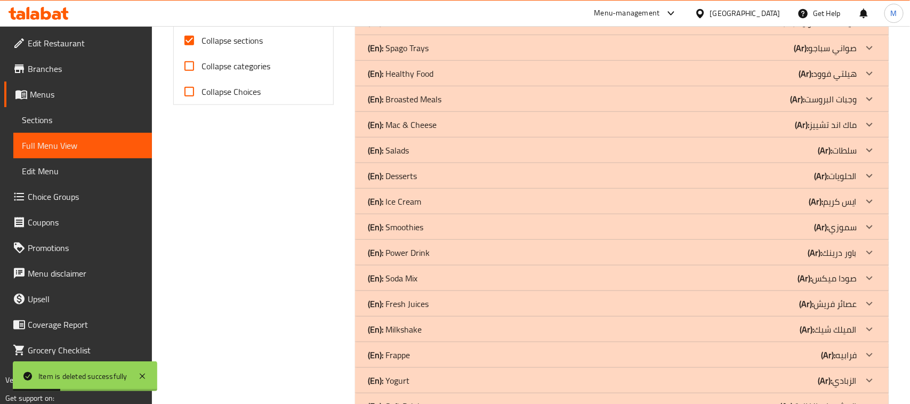
scroll to position [630, 0]
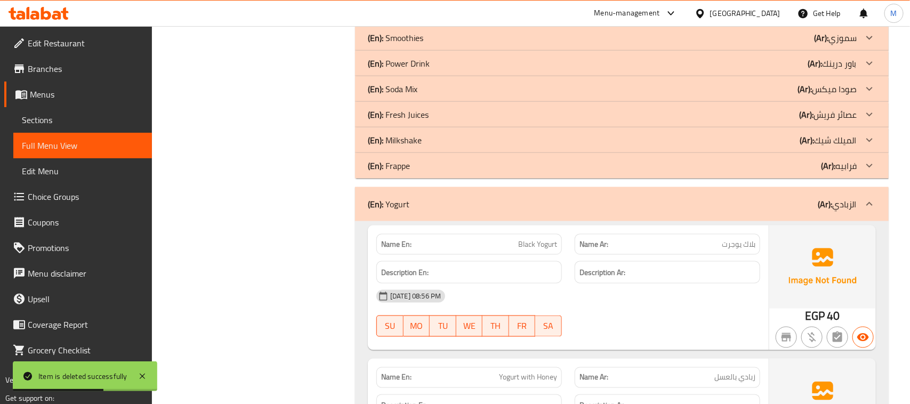
scroll to position [564, 0]
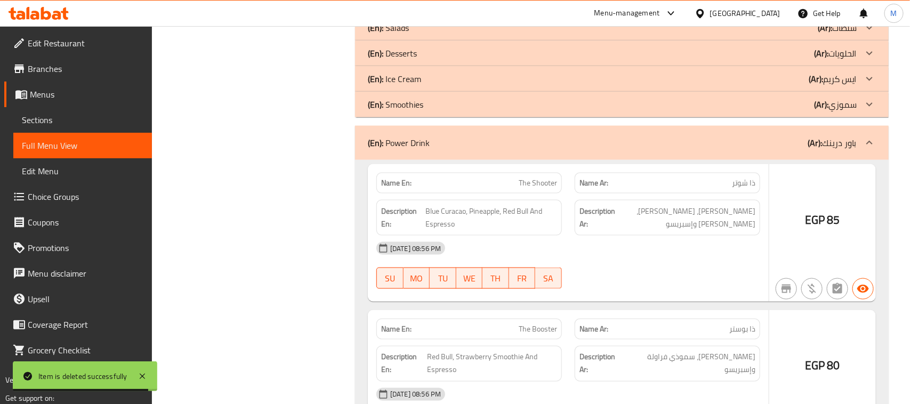
scroll to position [497, 0]
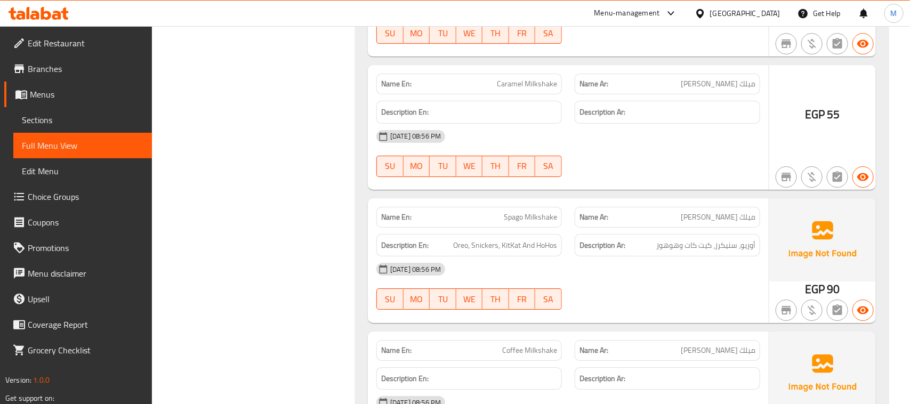
scroll to position [286, 0]
